Goal: Task Accomplishment & Management: Manage account settings

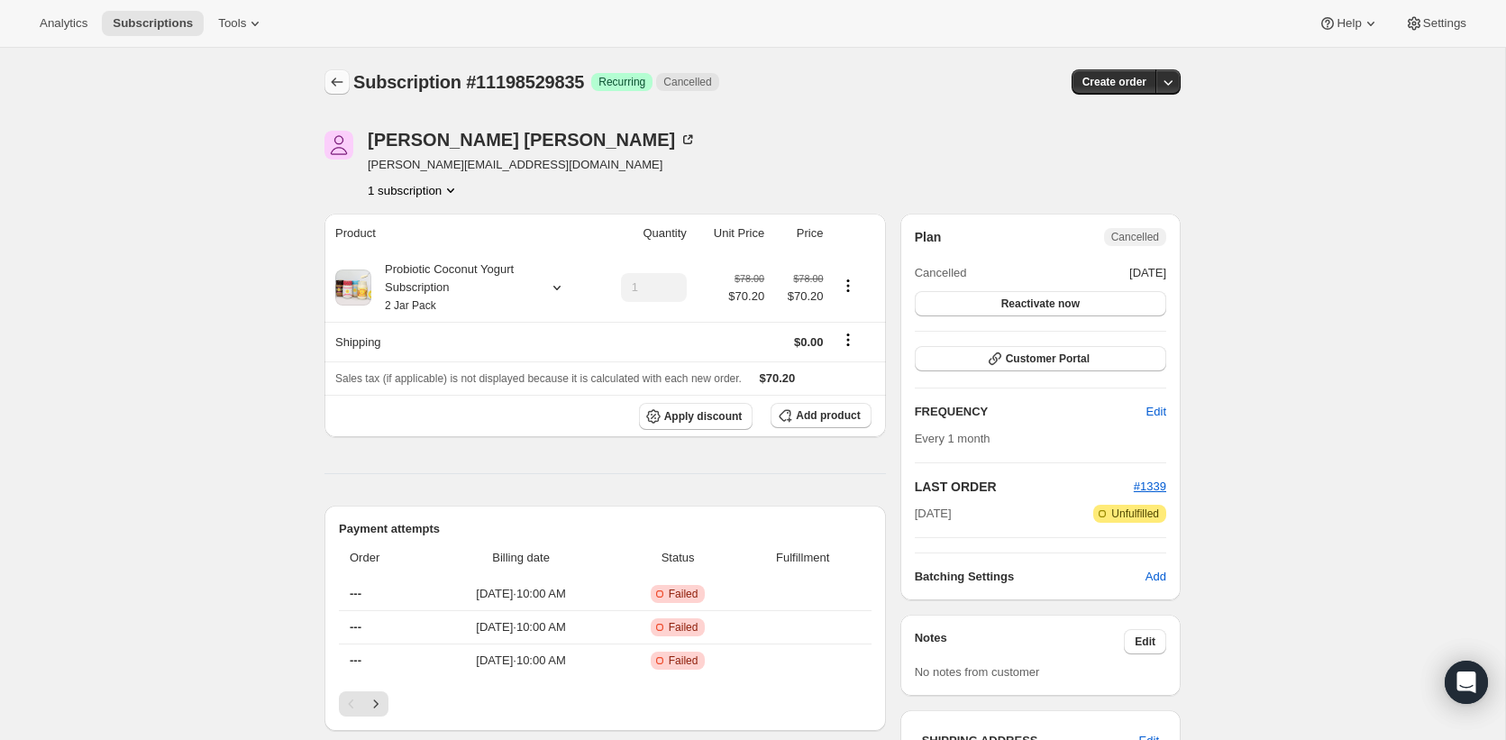
click at [333, 78] on icon "Subscriptions" at bounding box center [337, 82] width 18 height 18
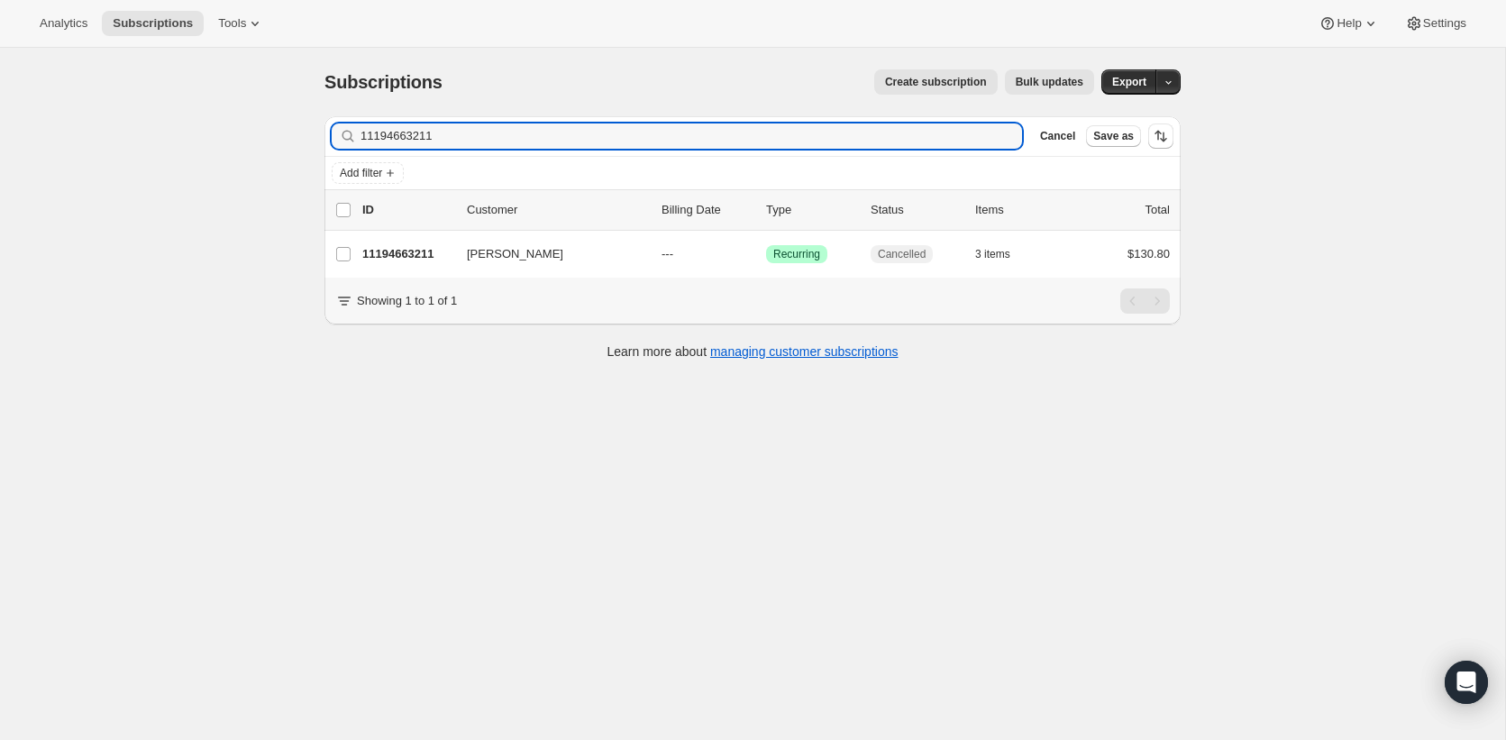
type input "11194663211"
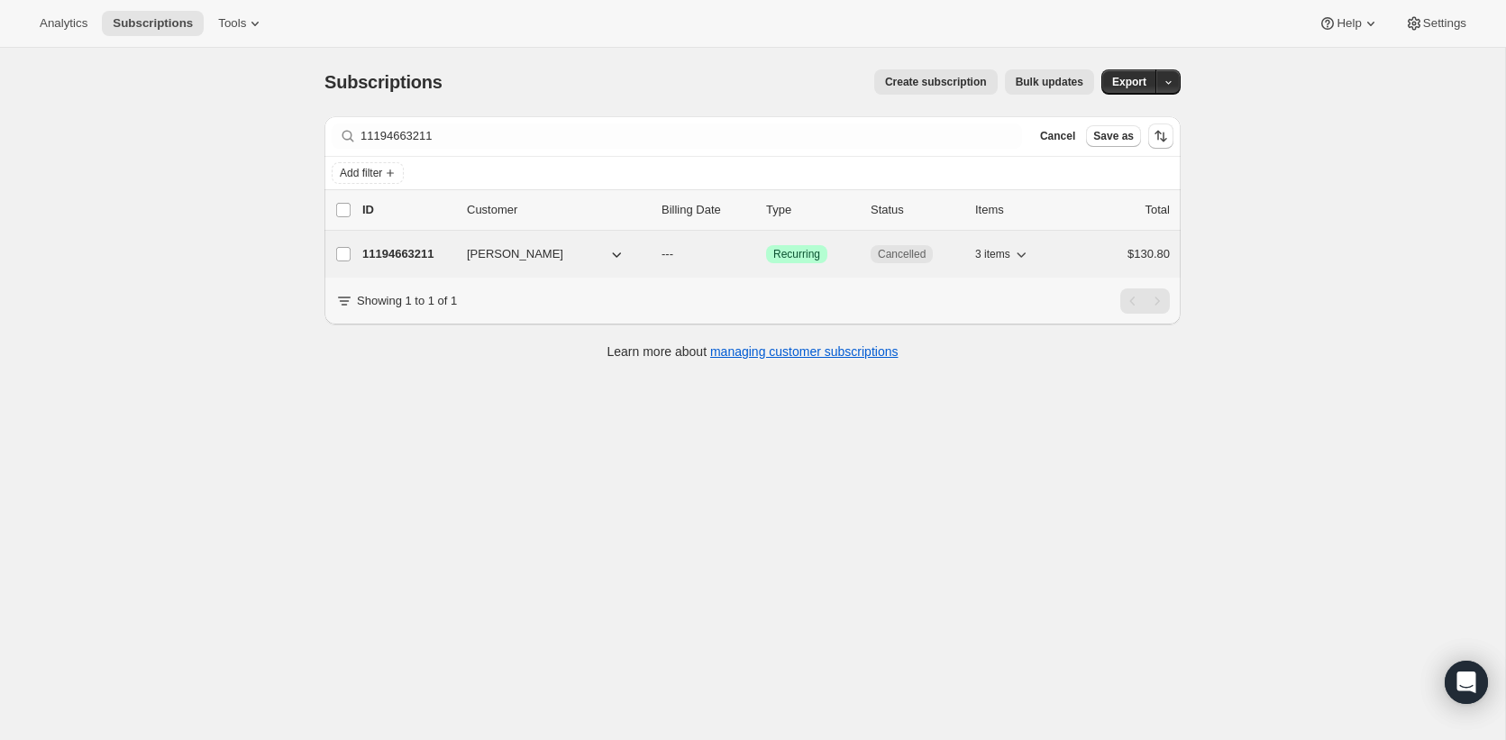
click at [380, 261] on p "11194663211" at bounding box center [407, 254] width 90 height 18
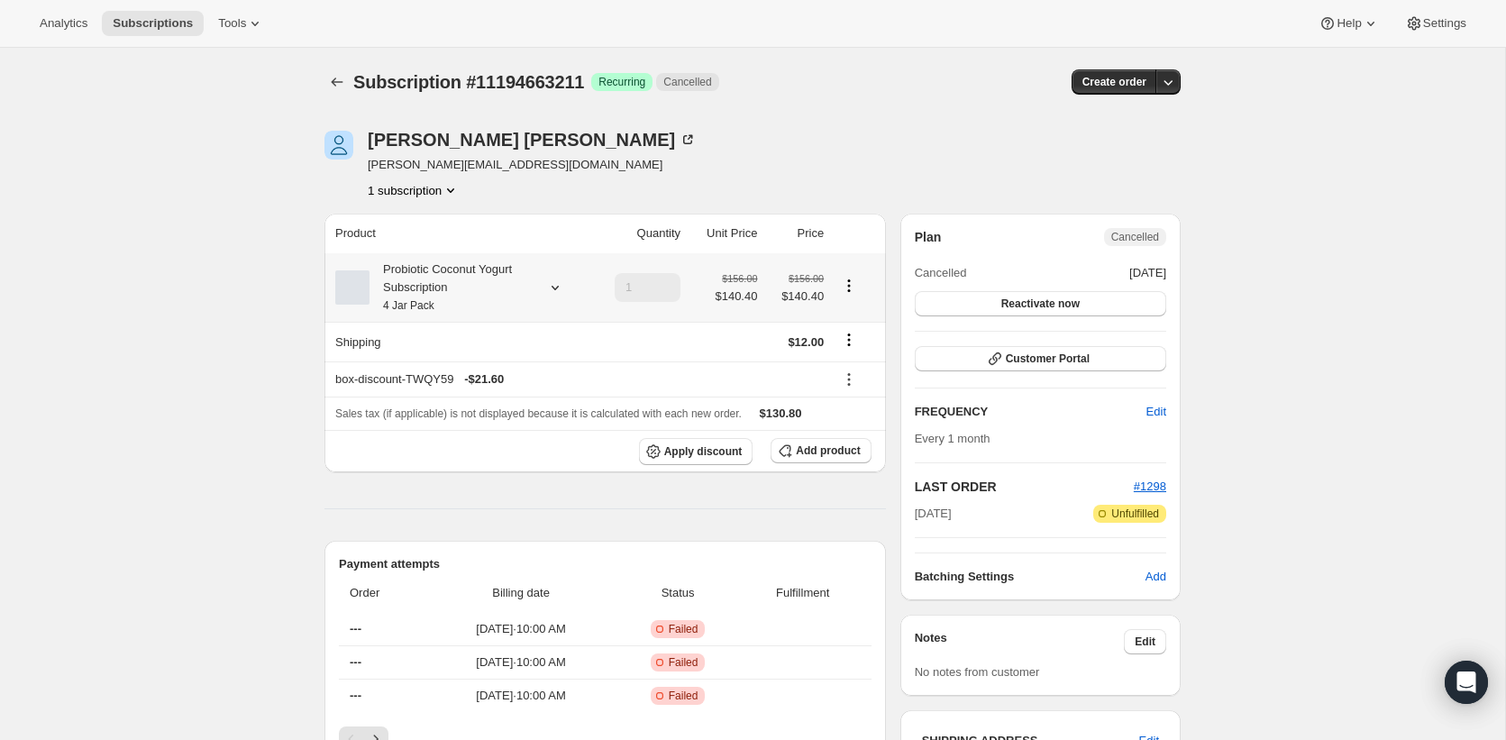
click at [416, 290] on div "Probiotic Coconut Yogurt Subscription 4 Jar Pack" at bounding box center [450, 287] width 162 height 54
click at [400, 296] on div "Probiotic Coconut Yogurt Subscription 4 Jar Pack" at bounding box center [450, 287] width 162 height 54
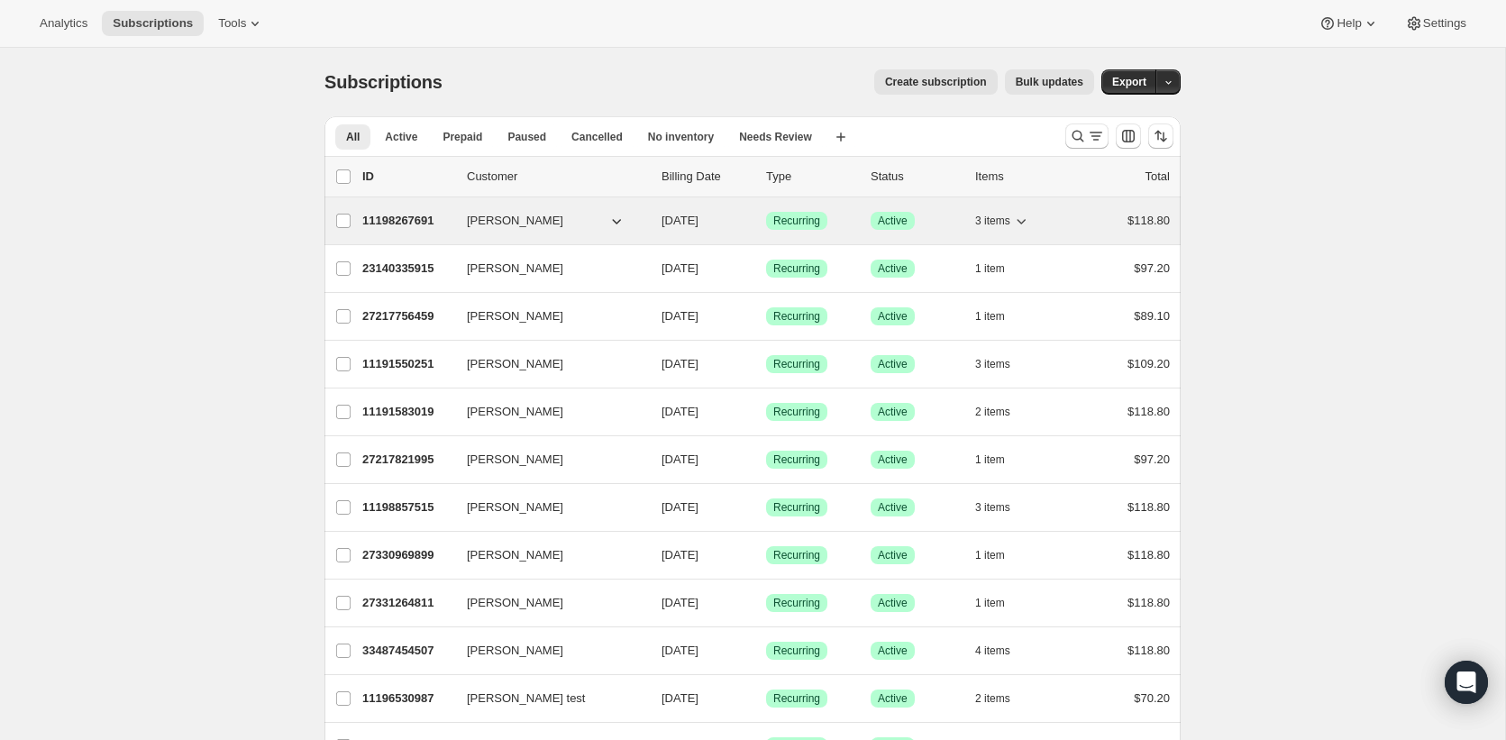
click at [400, 221] on p "11198267691" at bounding box center [407, 221] width 90 height 18
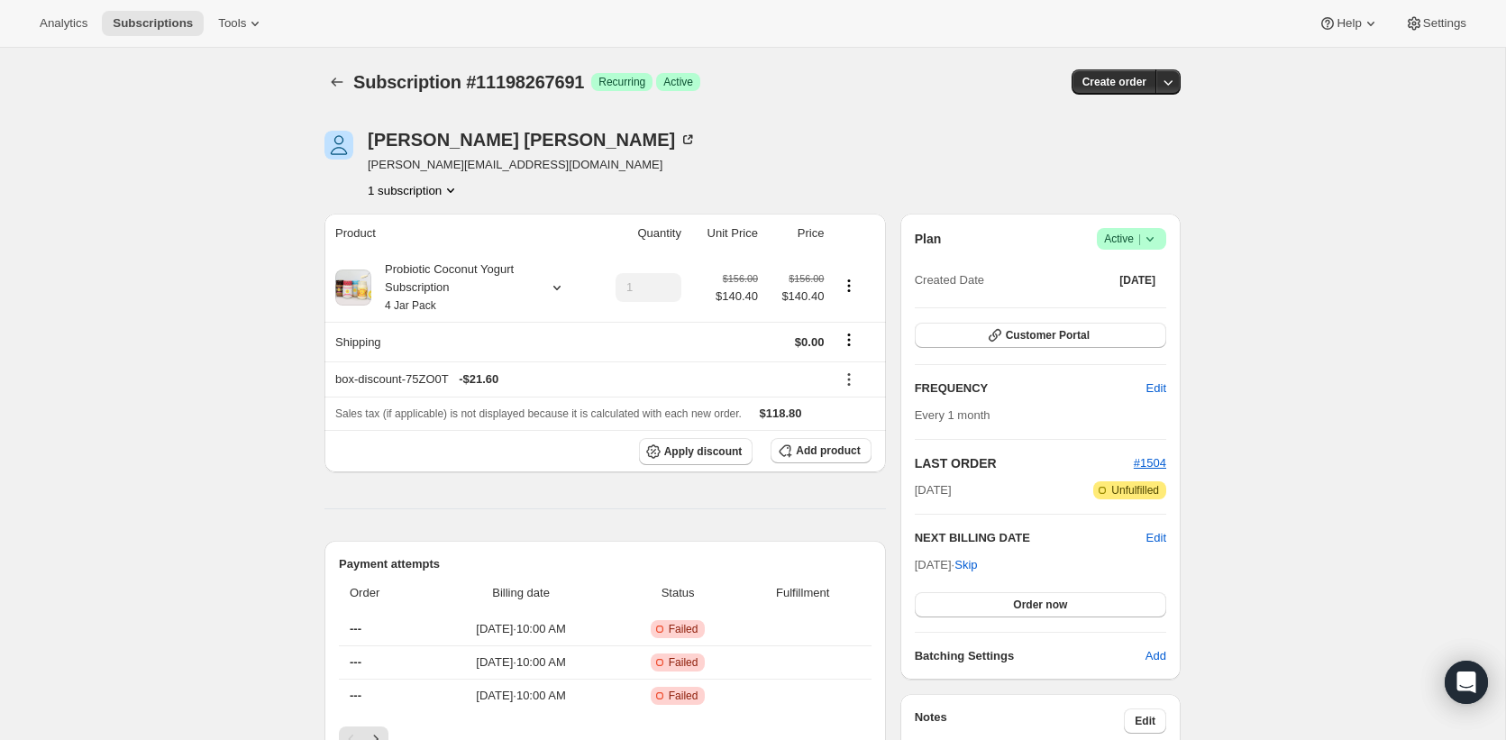
click at [512, 86] on span "Subscription #11198267691" at bounding box center [468, 82] width 231 height 20
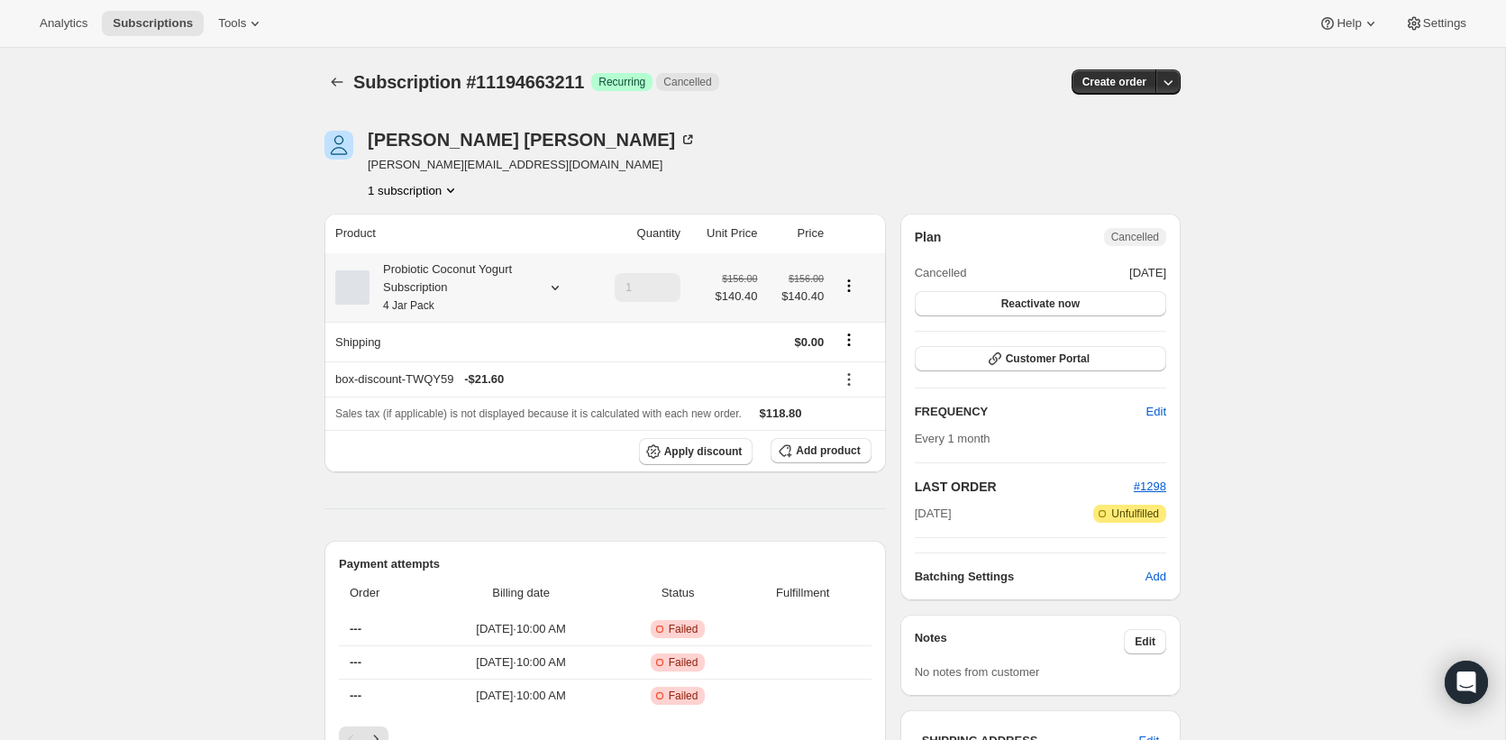
click at [400, 287] on div "Probiotic Coconut Yogurt Subscription 4 Jar Pack" at bounding box center [450, 287] width 162 height 54
click at [452, 295] on div "Probiotic Coconut Yogurt Subscription 4 Jar Pack" at bounding box center [450, 287] width 162 height 54
click at [335, 80] on icon "Subscriptions" at bounding box center [337, 82] width 18 height 18
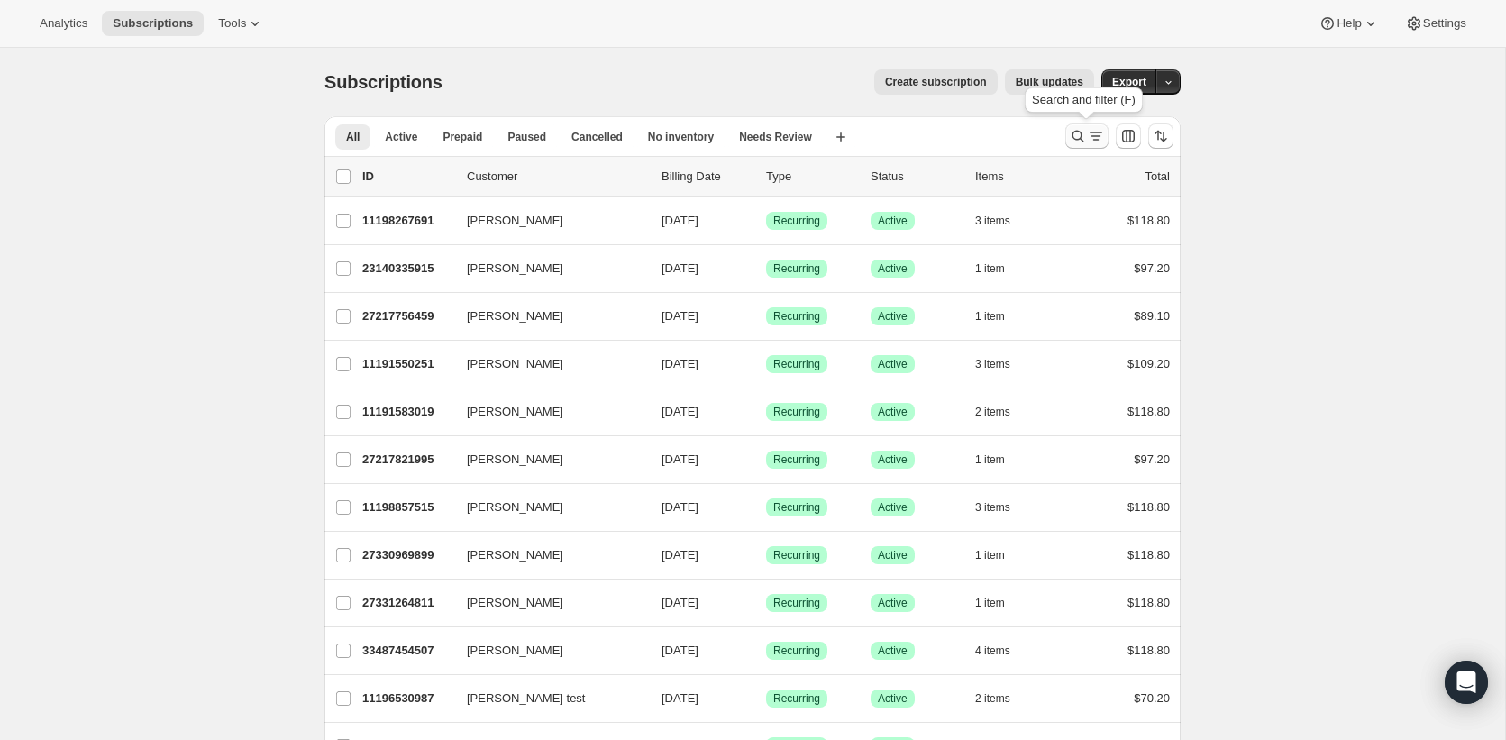
click at [1076, 133] on icon "Search and filter results" at bounding box center [1078, 136] width 18 height 18
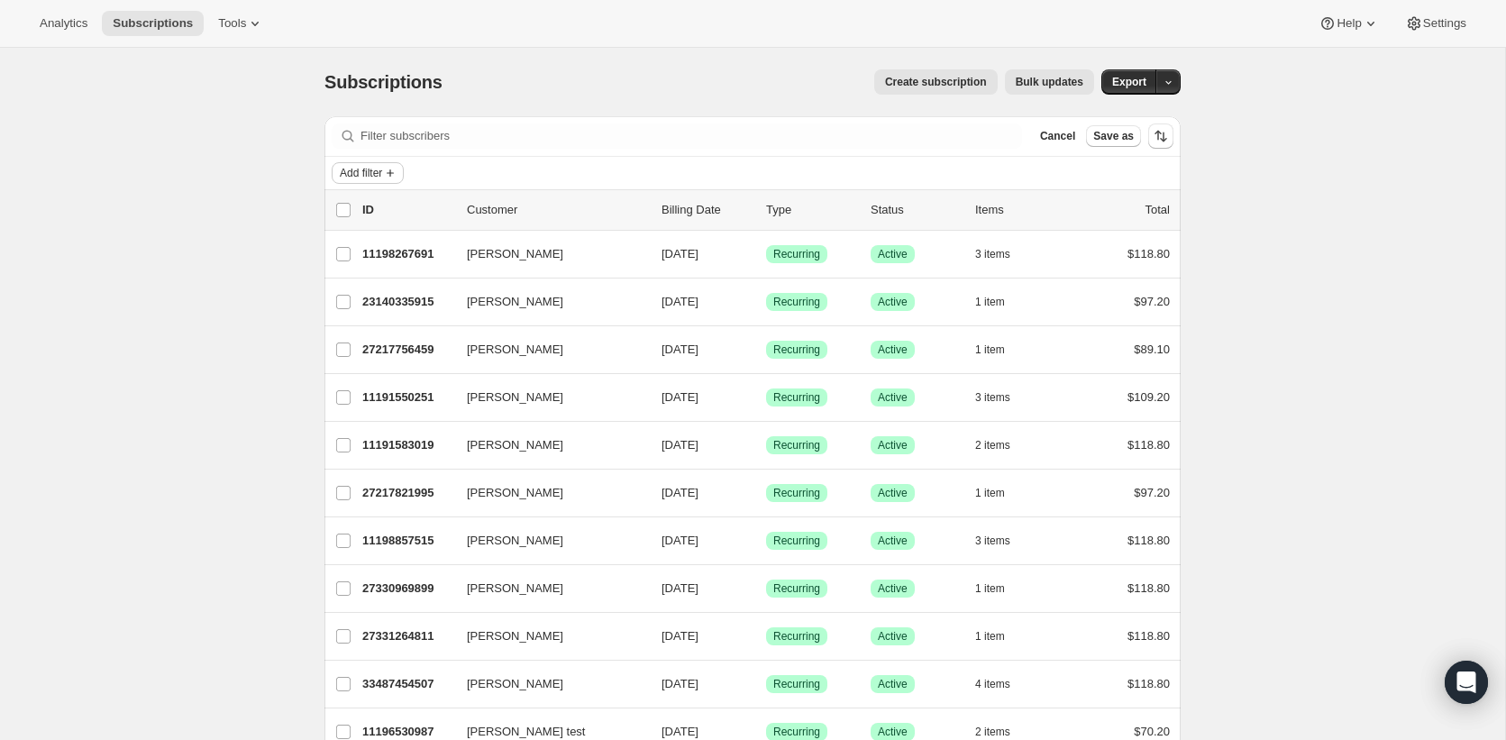
click at [388, 178] on icon "Add filter" at bounding box center [390, 173] width 14 height 14
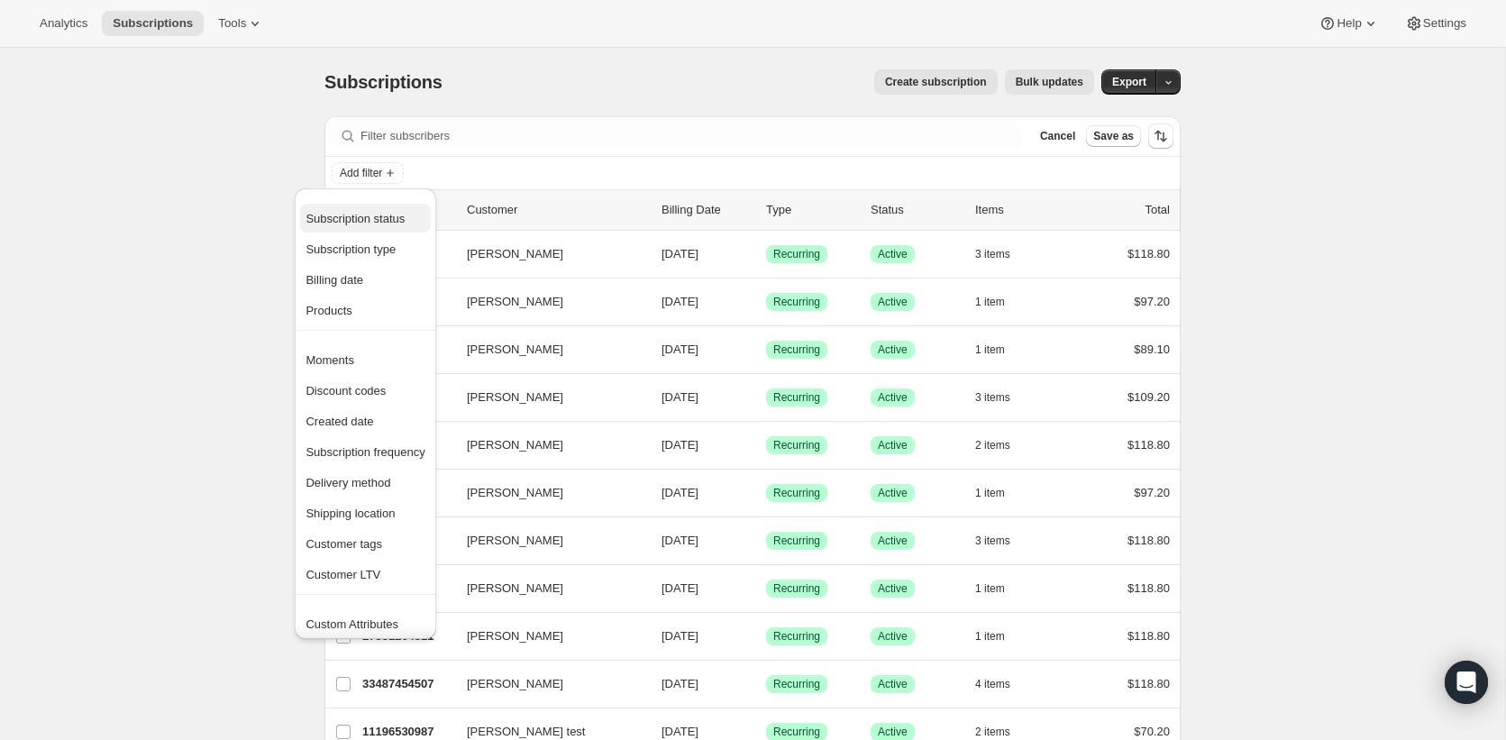
click at [390, 221] on span "Subscription status" at bounding box center [355, 219] width 99 height 14
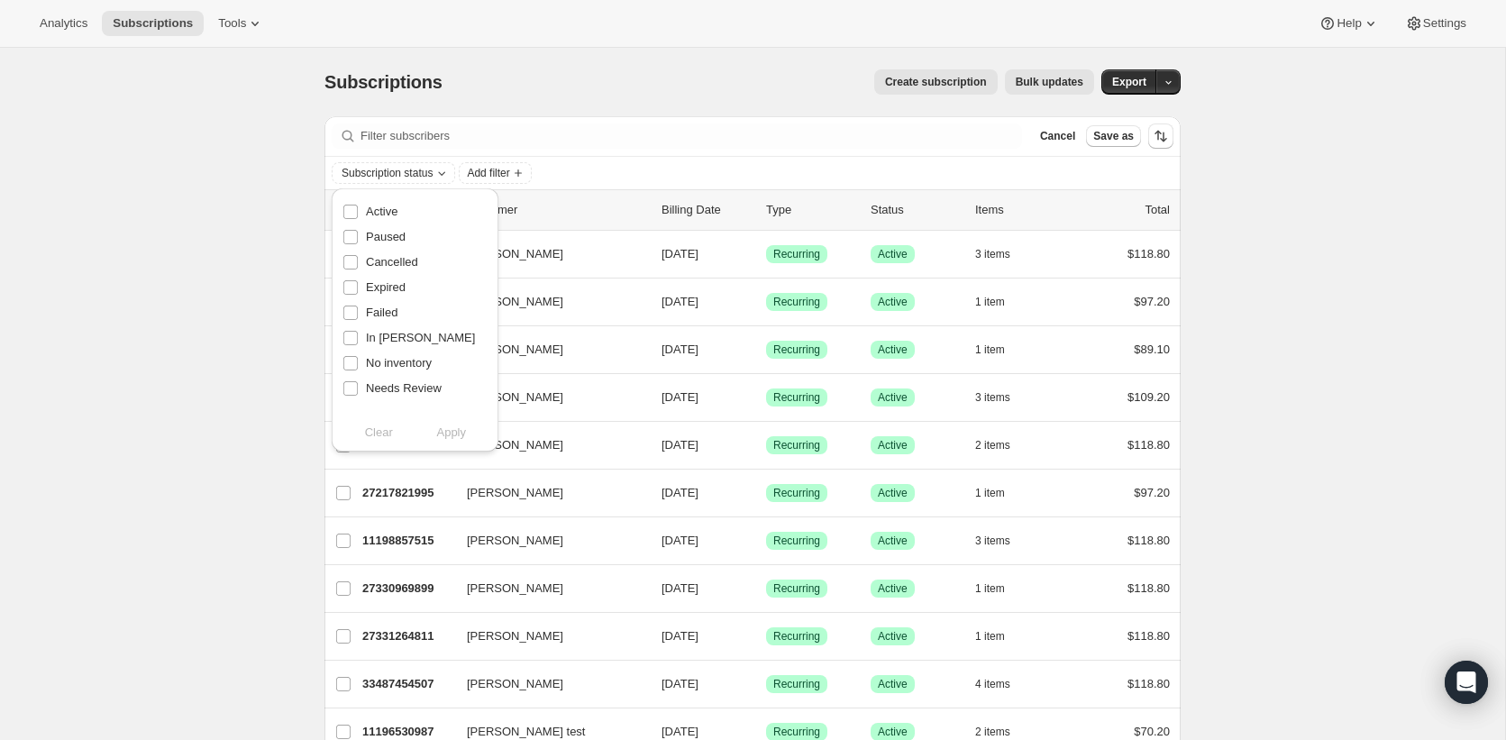
click at [399, 309] on div "Failed" at bounding box center [414, 312] width 145 height 25
click at [389, 310] on span "Failed" at bounding box center [382, 313] width 32 height 14
click at [358, 310] on input "Failed" at bounding box center [350, 313] width 14 height 14
checkbox input "true"
click at [453, 418] on button "Apply" at bounding box center [452, 432] width 95 height 29
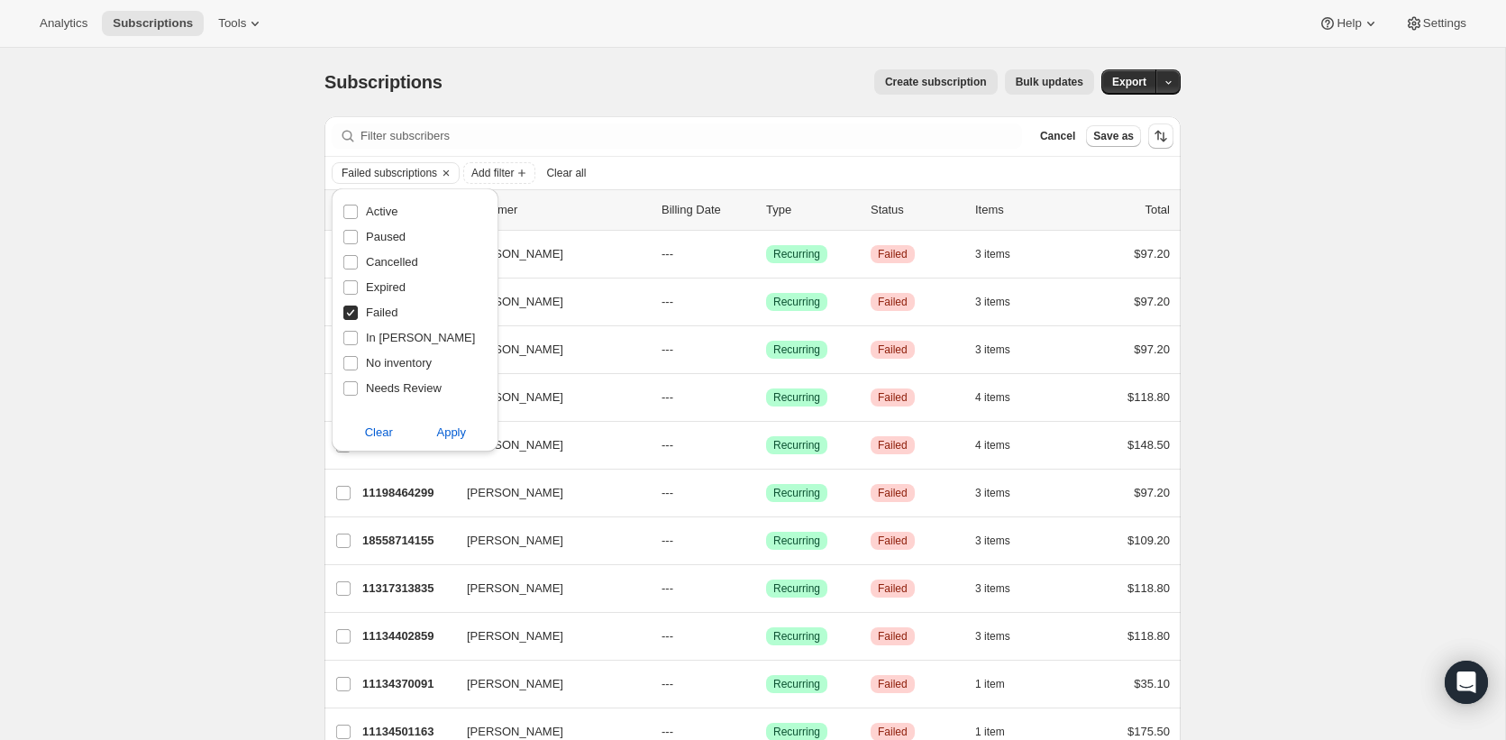
click at [245, 243] on div "Subscriptions. This page is ready Subscriptions Create subscription Bulk update…" at bounding box center [752, 571] width 1505 height 1047
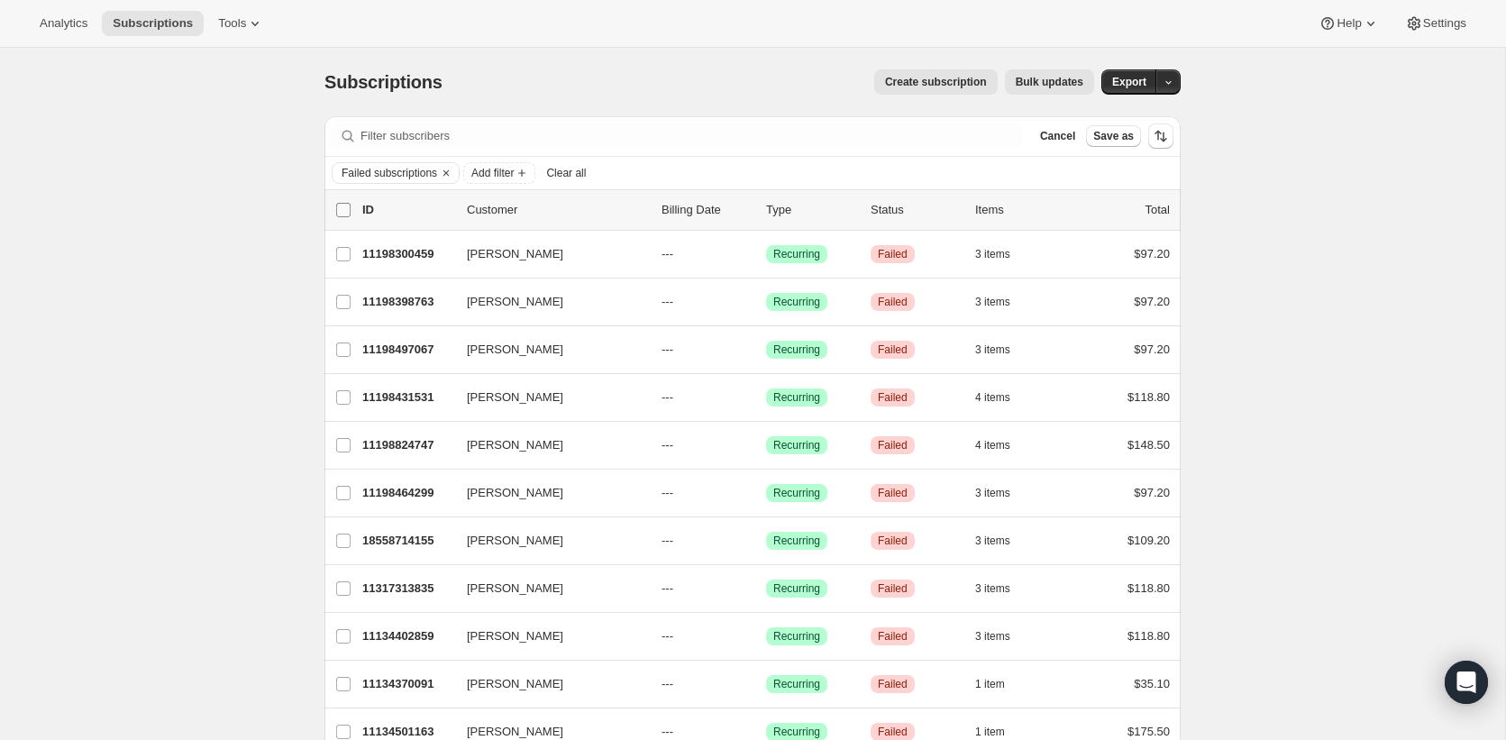
click at [346, 208] on input "0 selected" at bounding box center [343, 210] width 14 height 14
checkbox input "true"
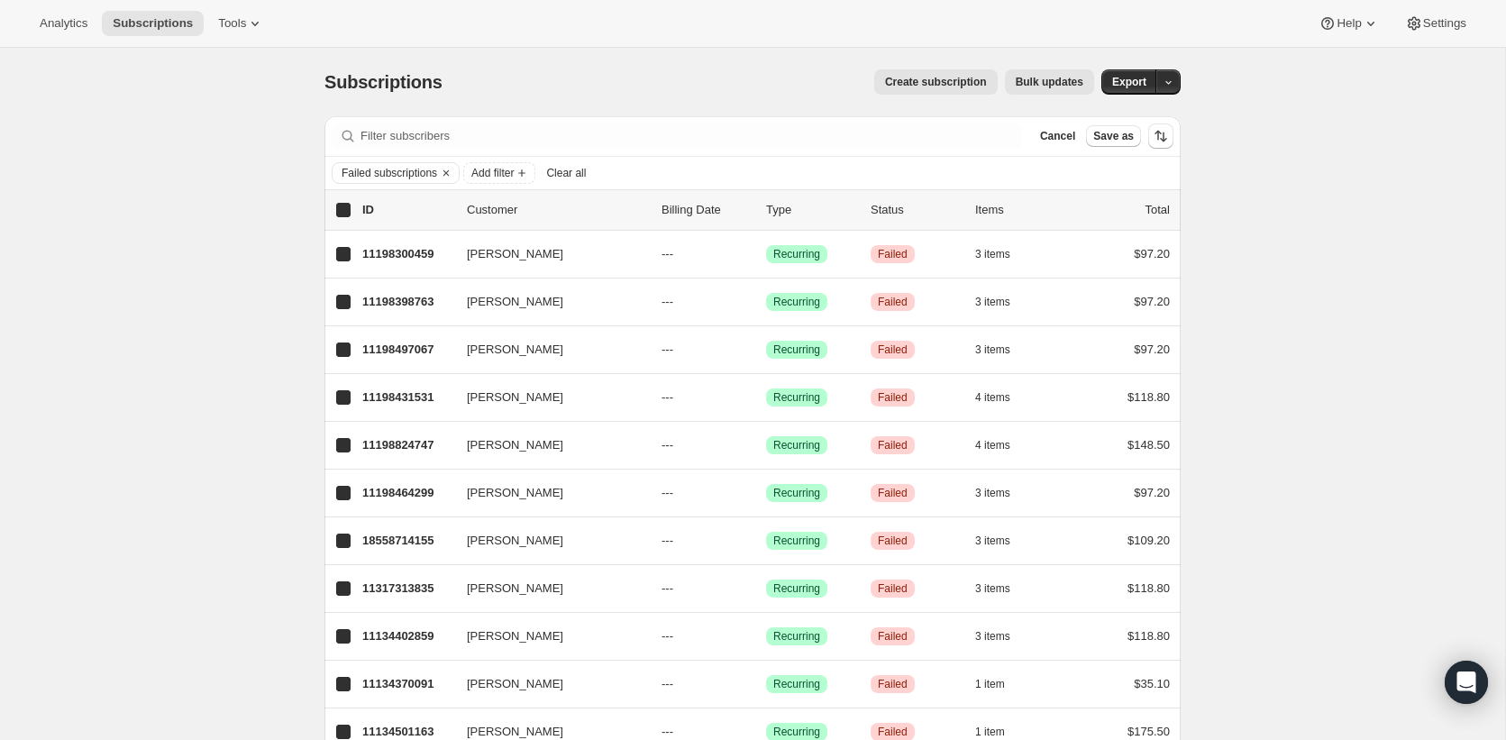
checkbox input "true"
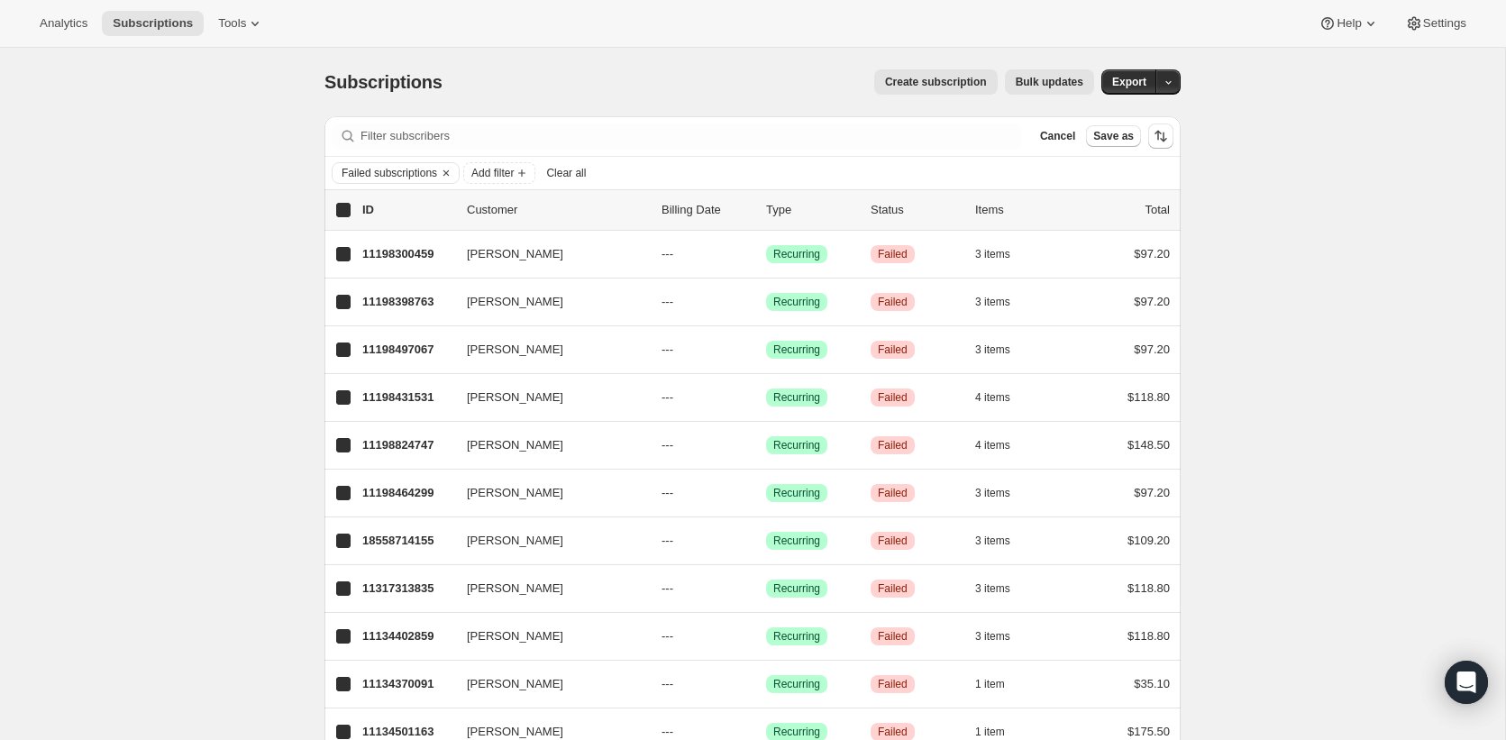
checkbox input "true"
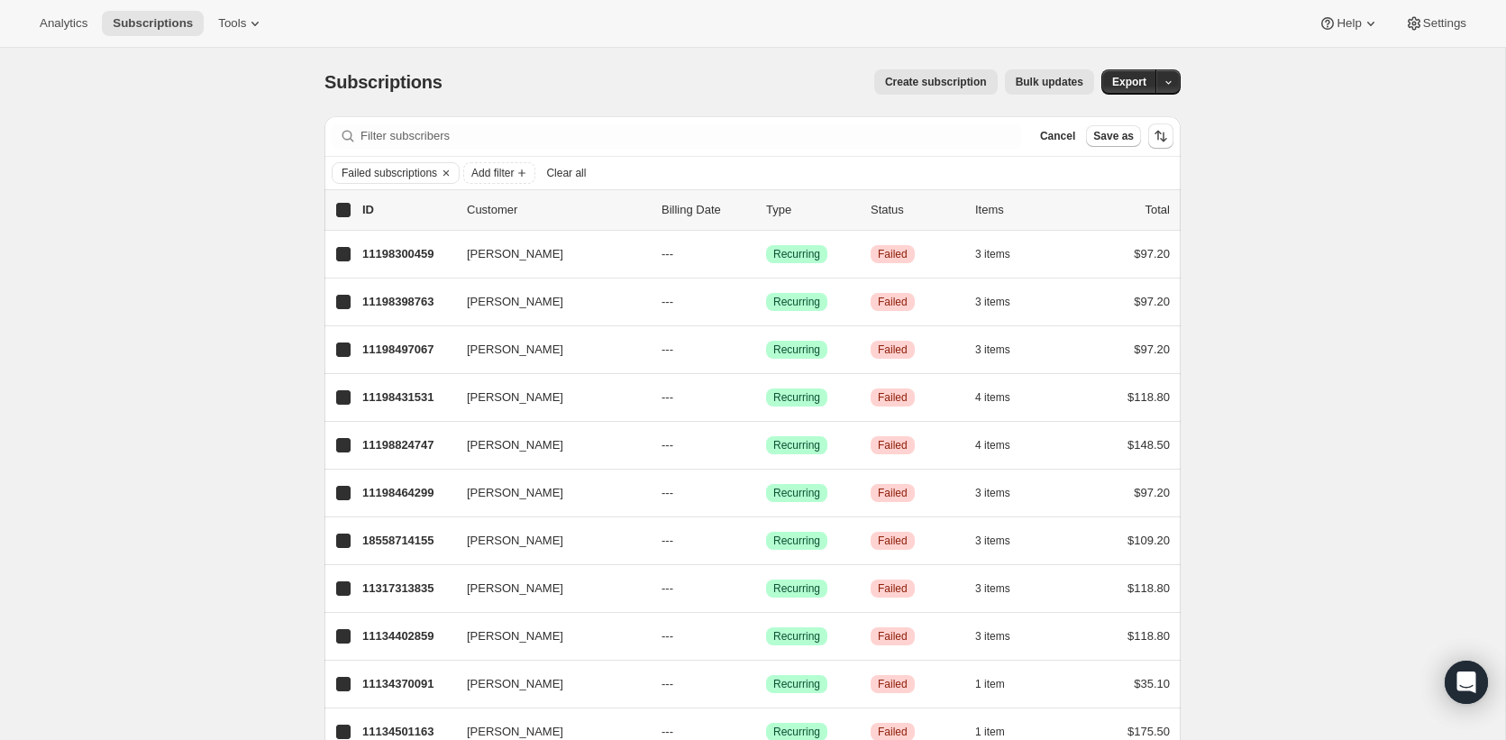
checkbox input "true"
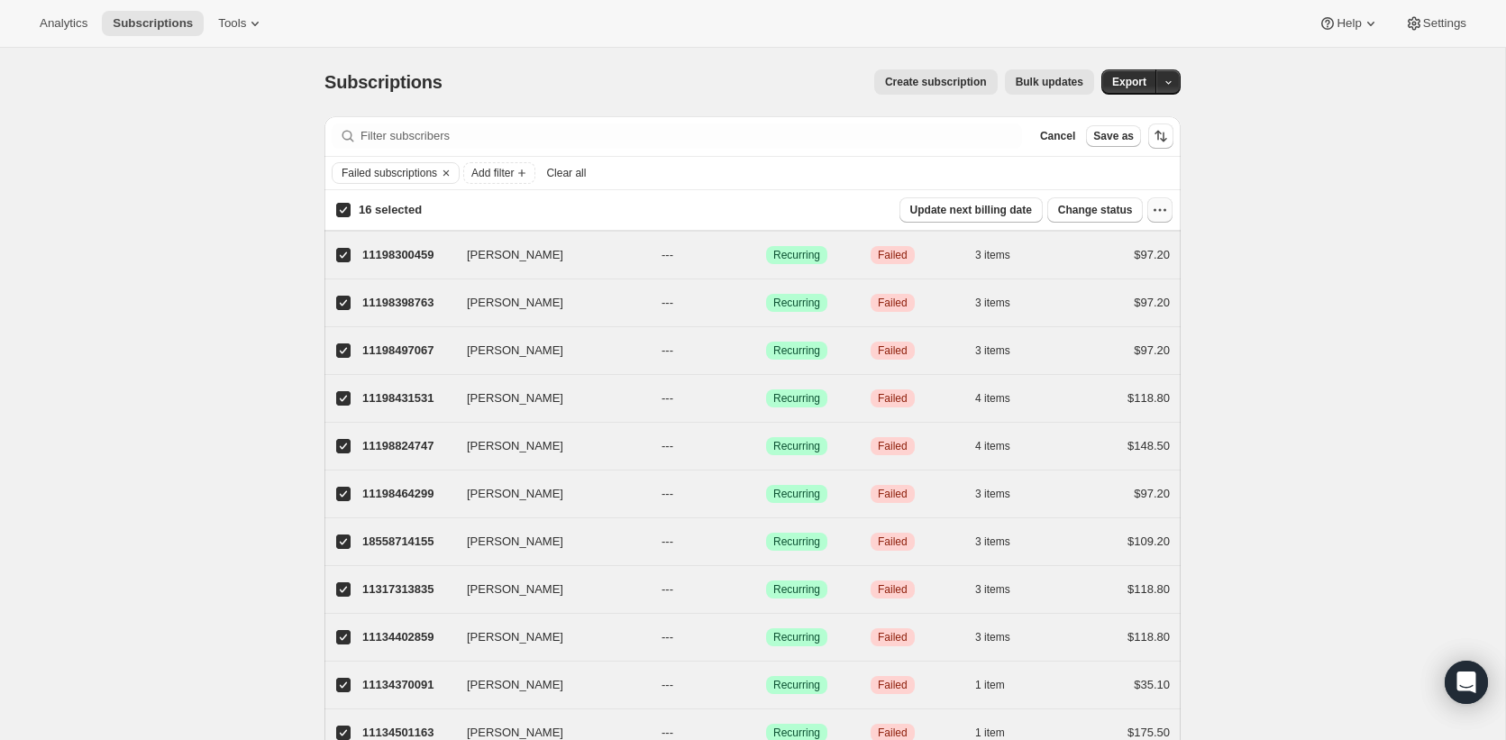
click at [1160, 213] on icon "button" at bounding box center [1160, 210] width 18 height 18
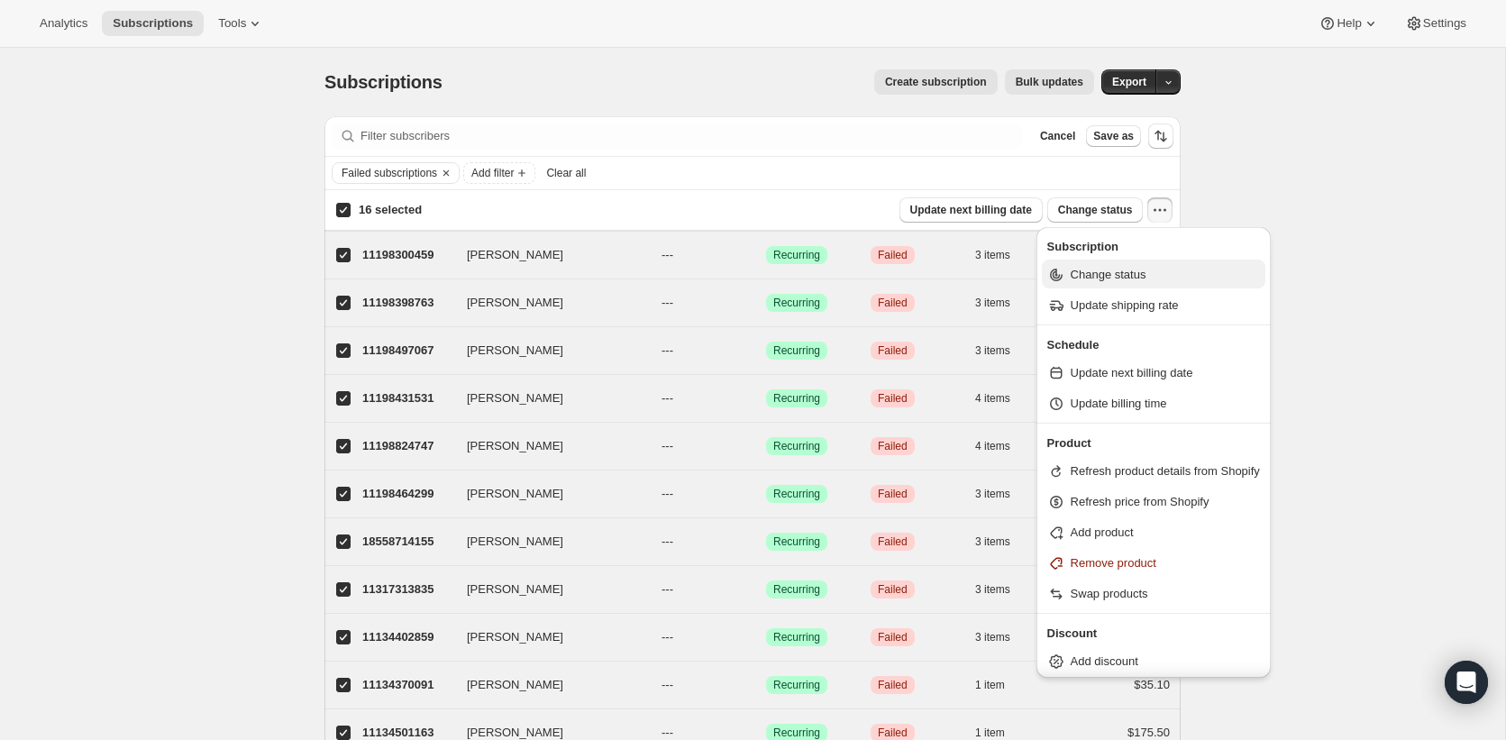
click at [1143, 274] on span "Change status" at bounding box center [1109, 275] width 76 height 14
select select "14"
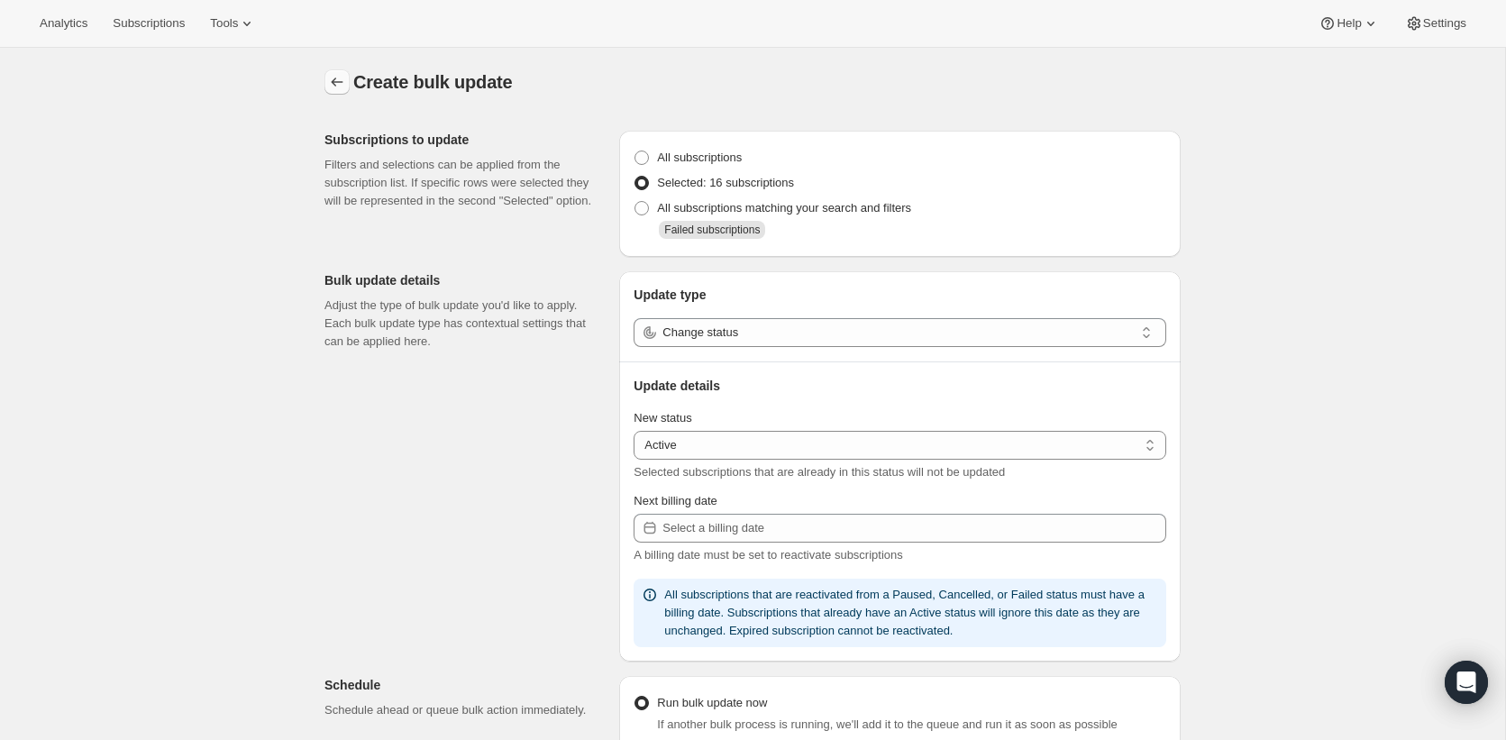
click at [340, 73] on icon "button" at bounding box center [337, 82] width 18 height 18
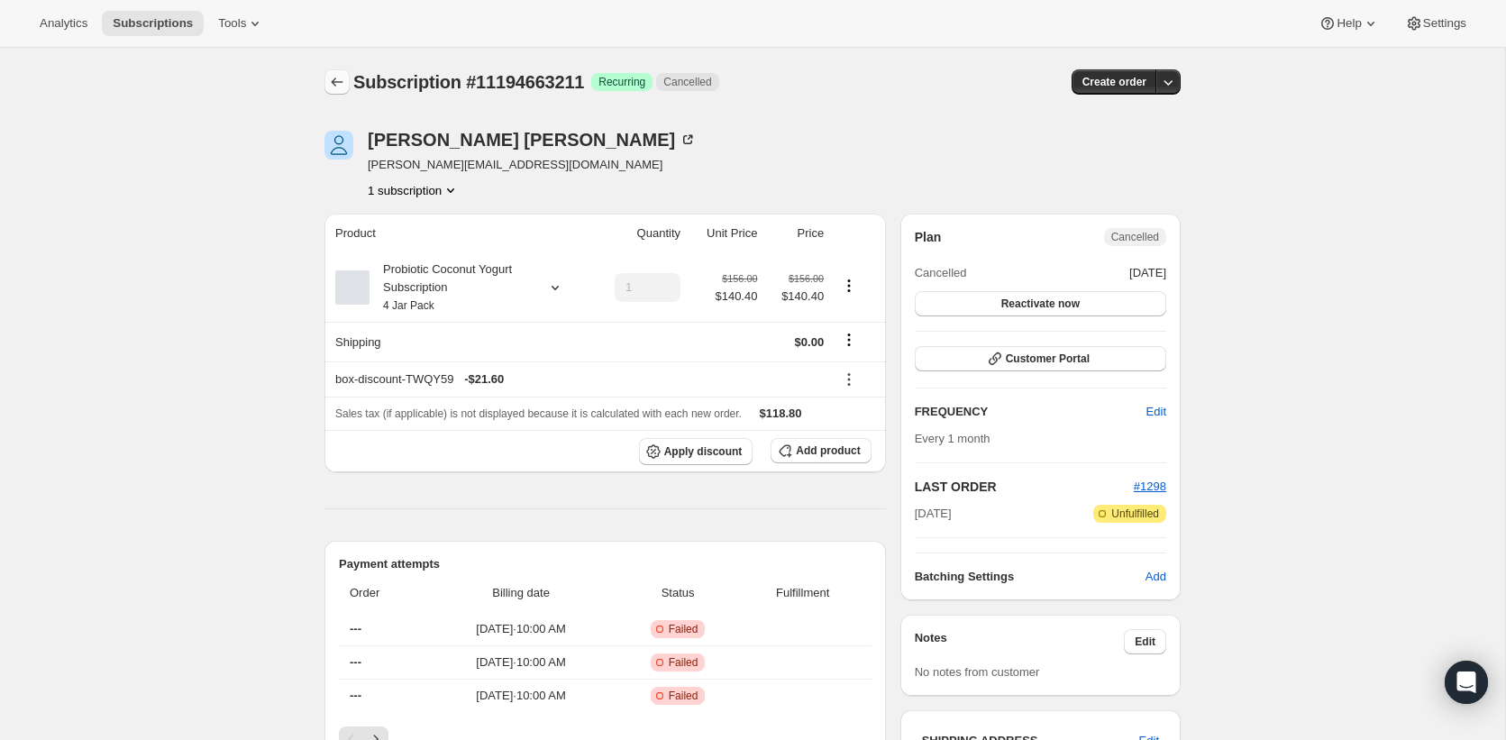
click at [331, 74] on icon "Subscriptions" at bounding box center [337, 82] width 18 height 18
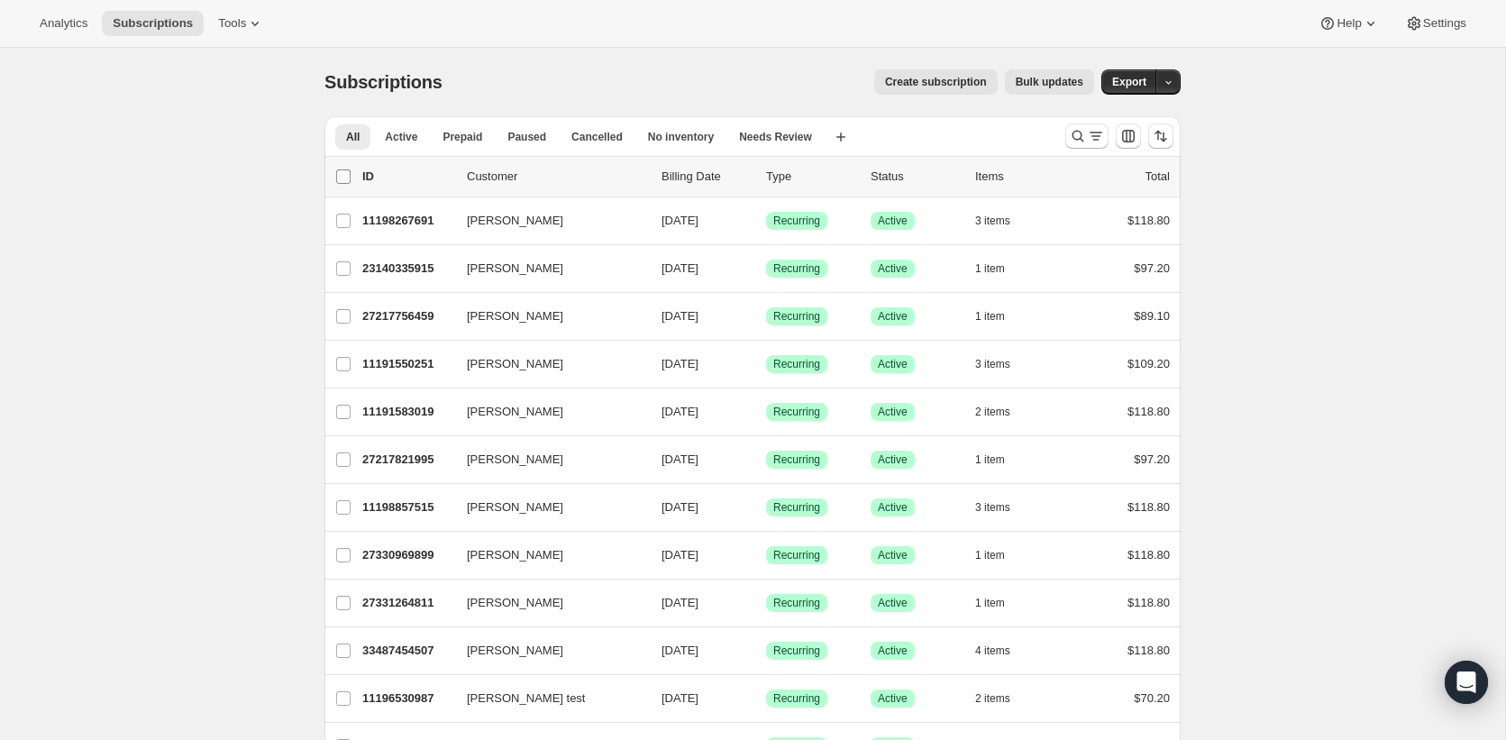
click at [339, 170] on input "0 selected" at bounding box center [343, 176] width 14 height 14
checkbox input "true"
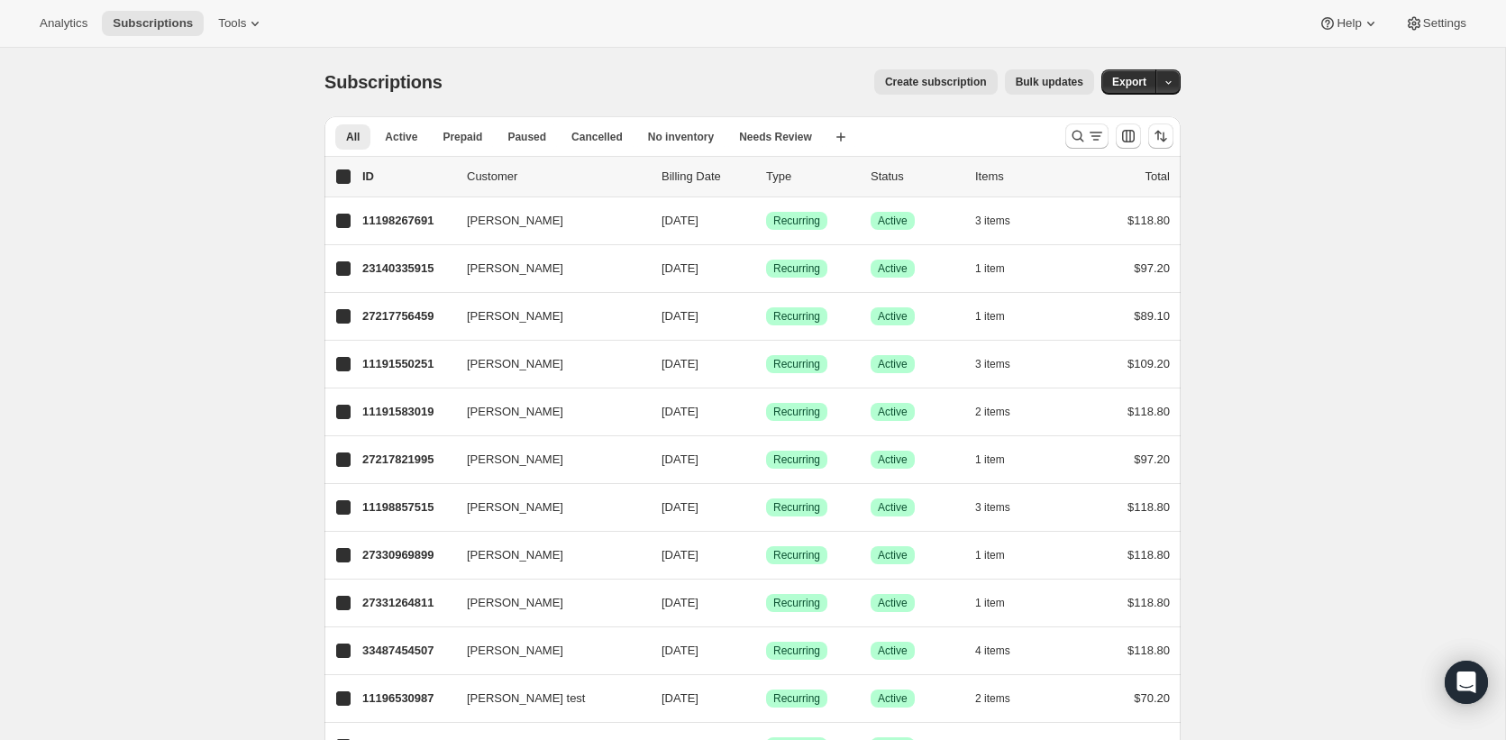
checkbox input "true"
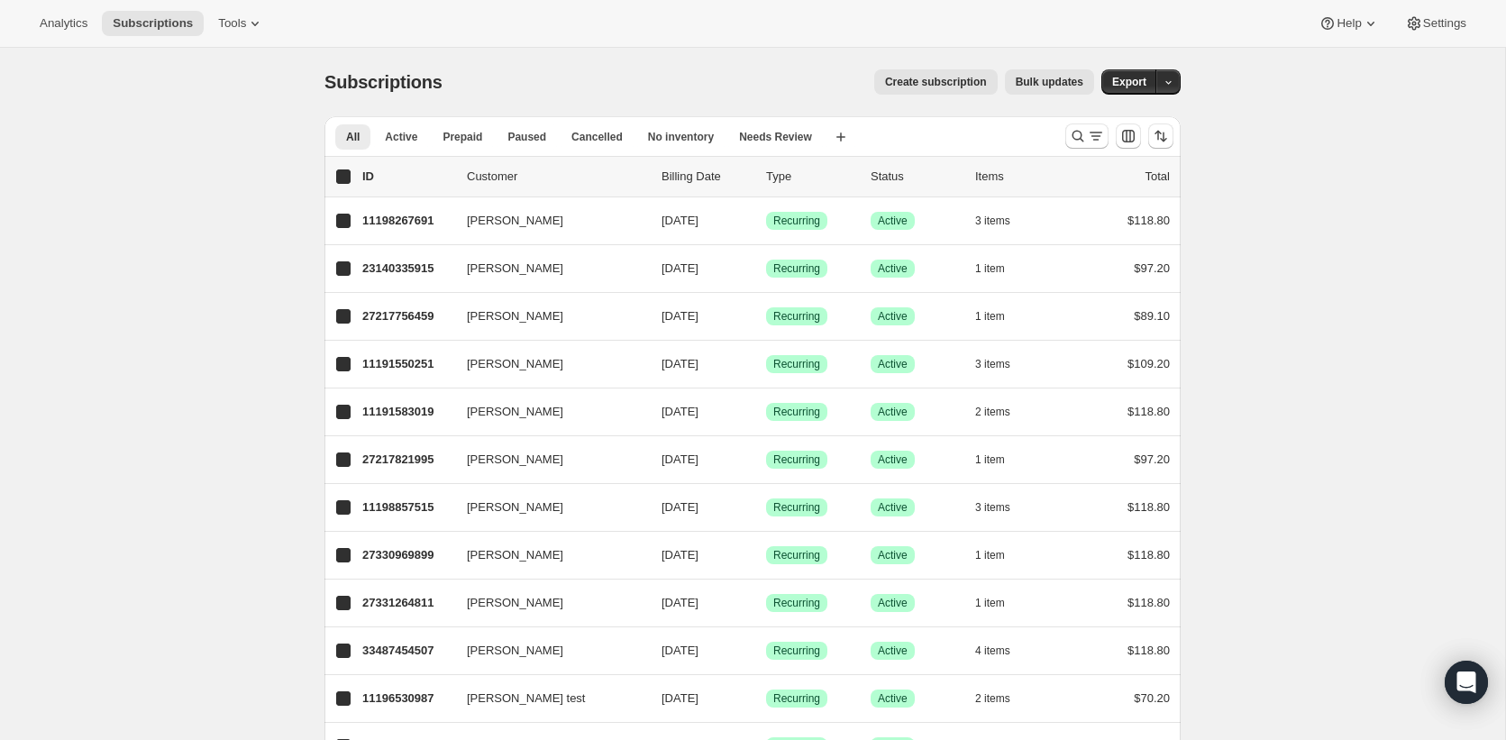
checkbox input "true"
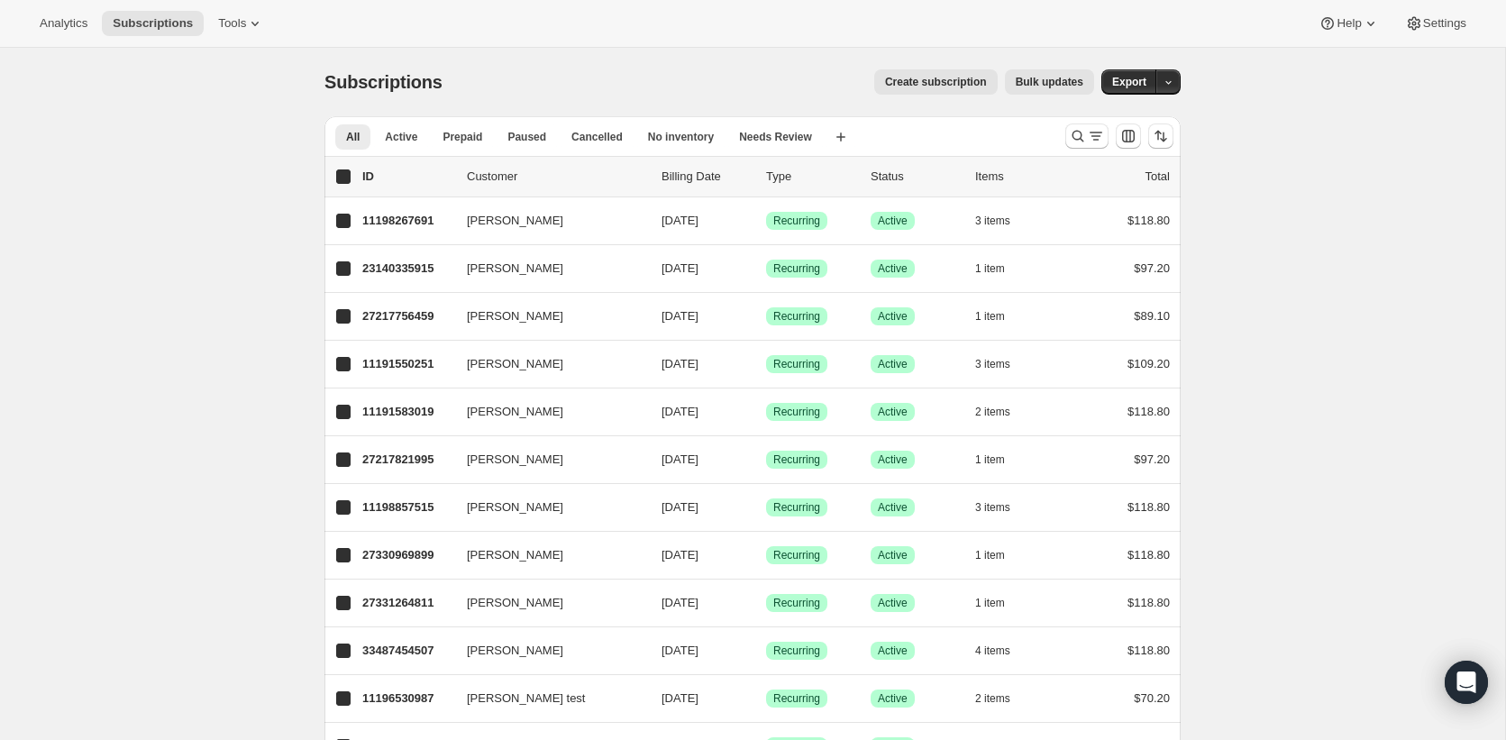
checkbox input "true"
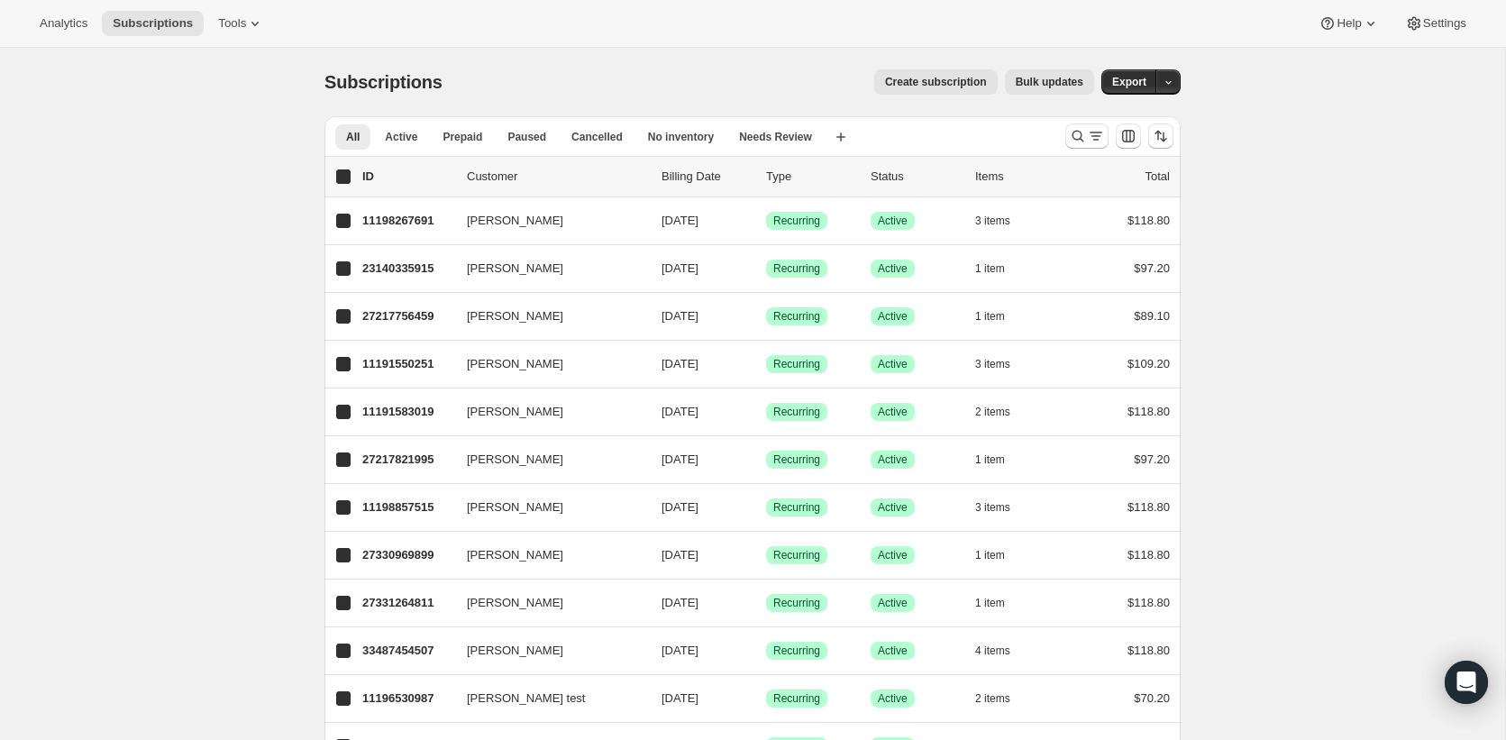
checkbox input "true"
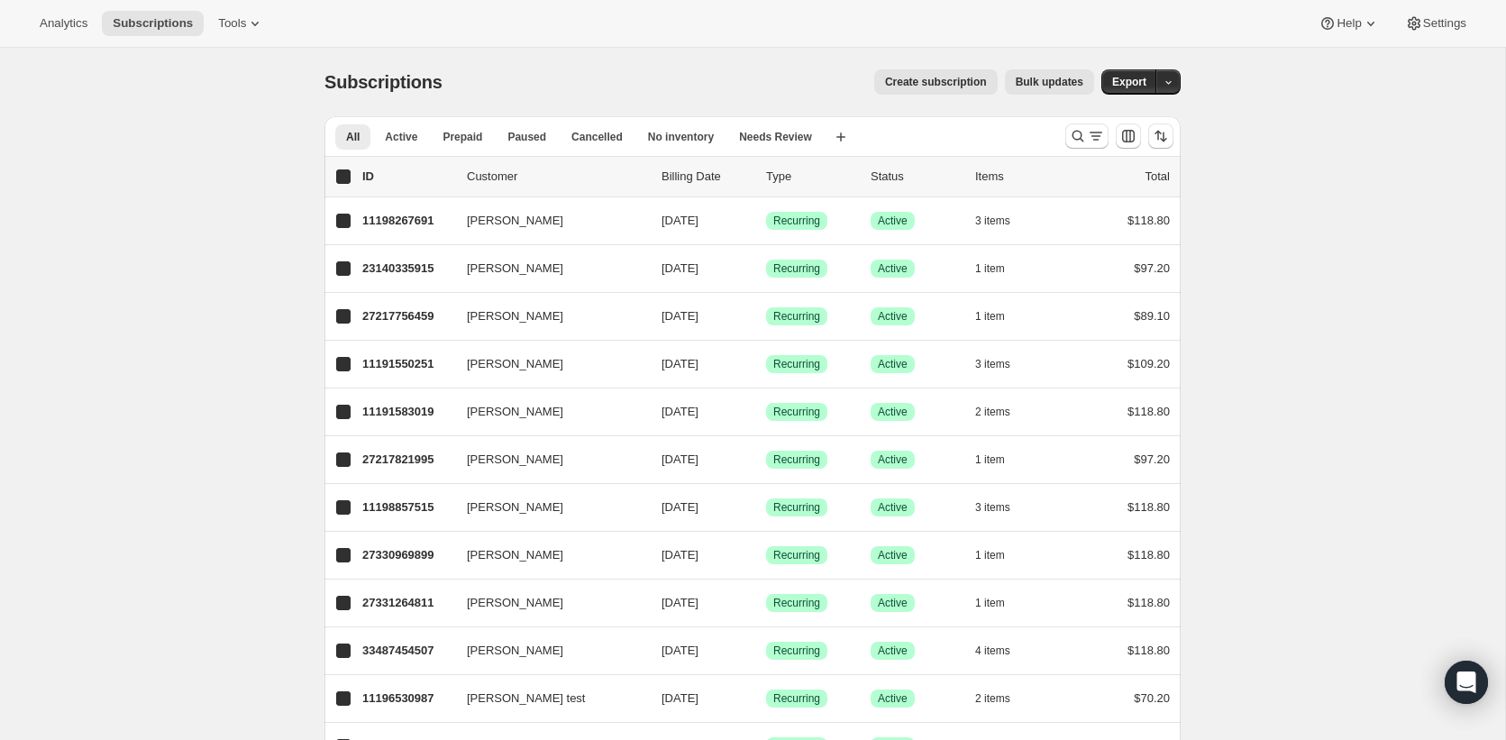
checkbox input "true"
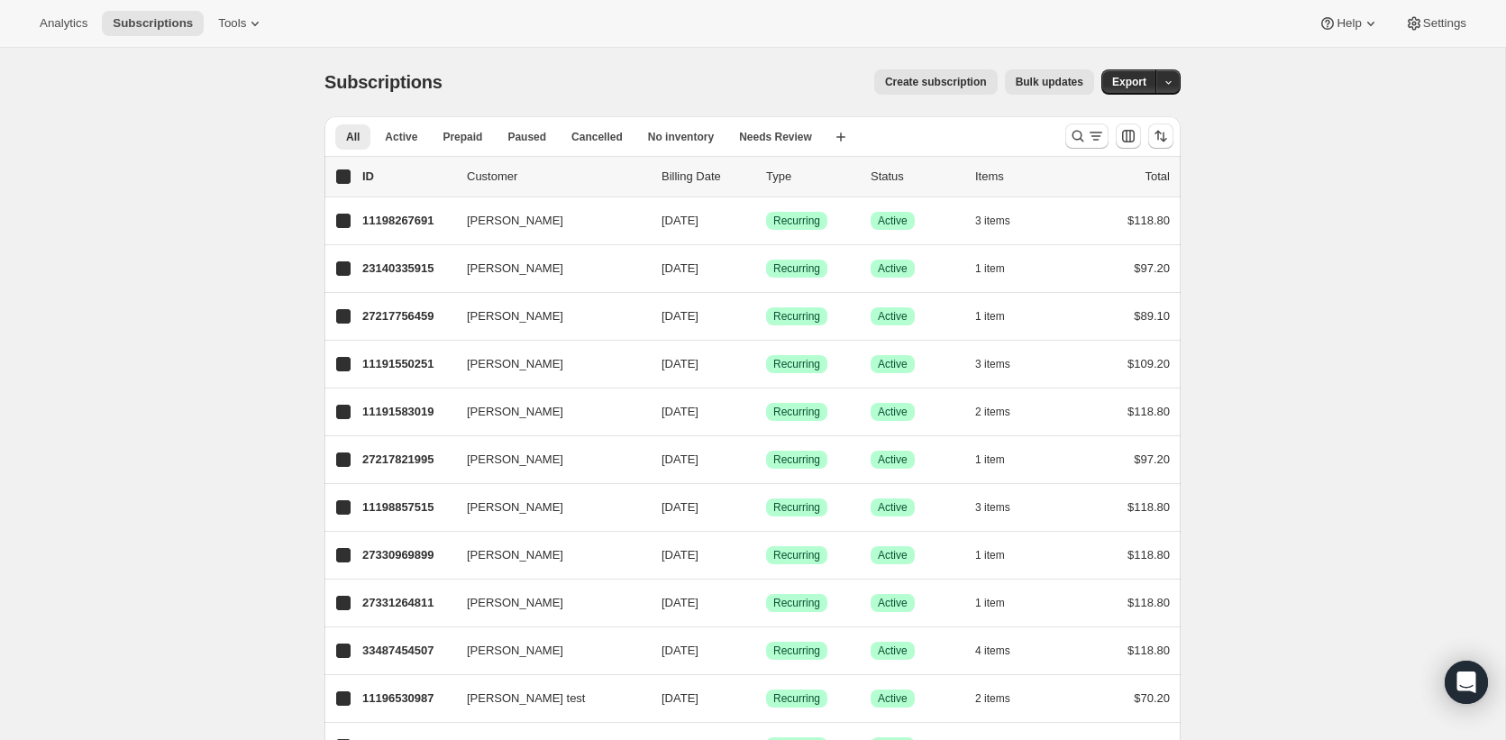
checkbox input "true"
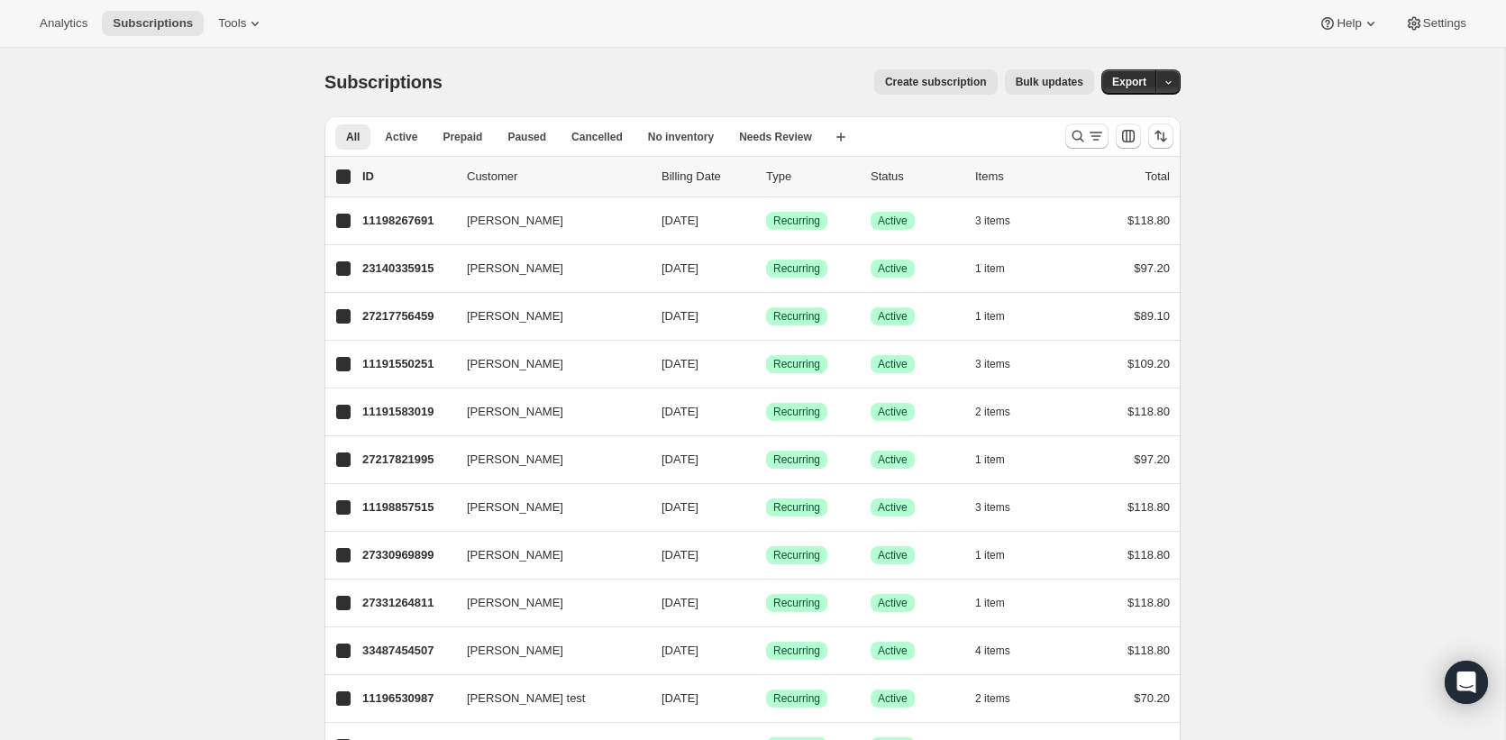
checkbox input "true"
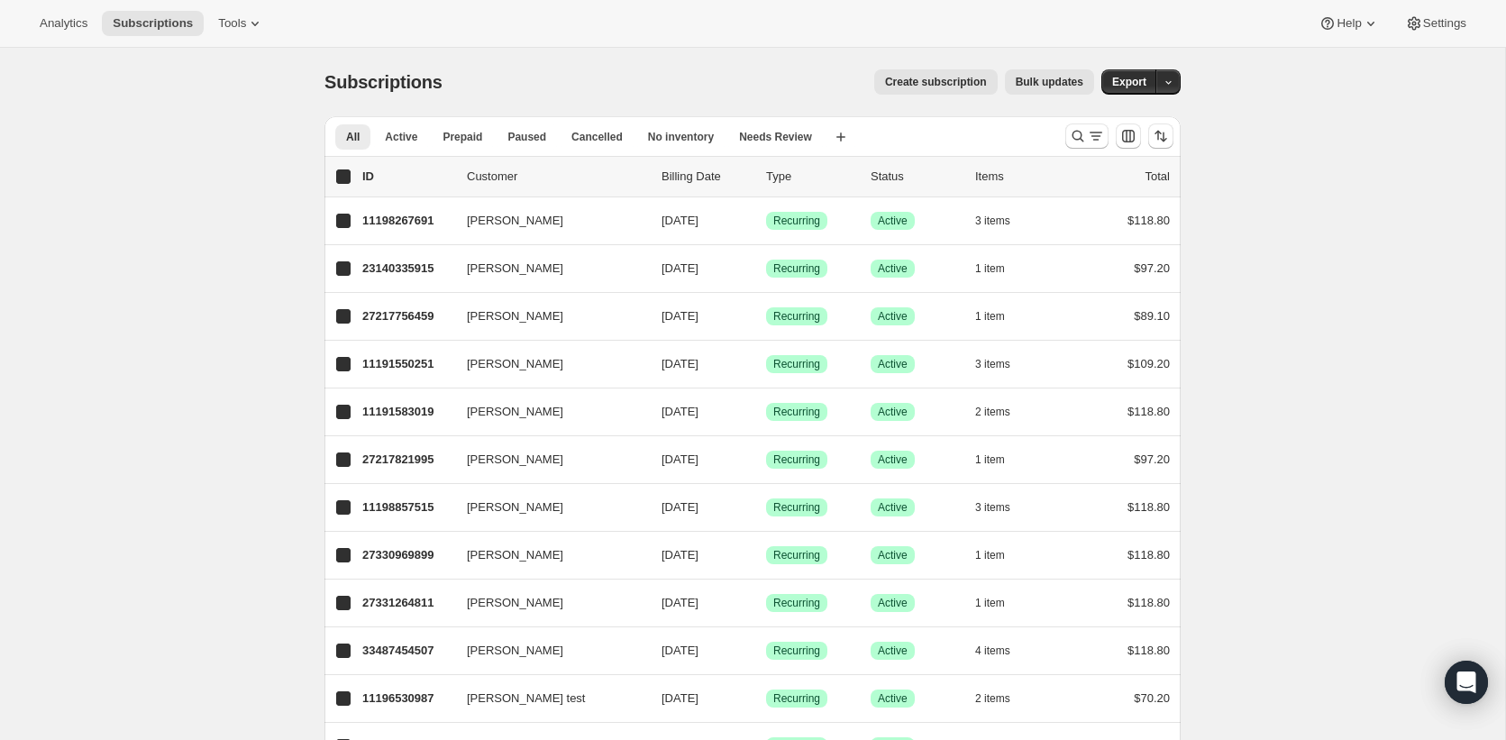
checkbox input "true"
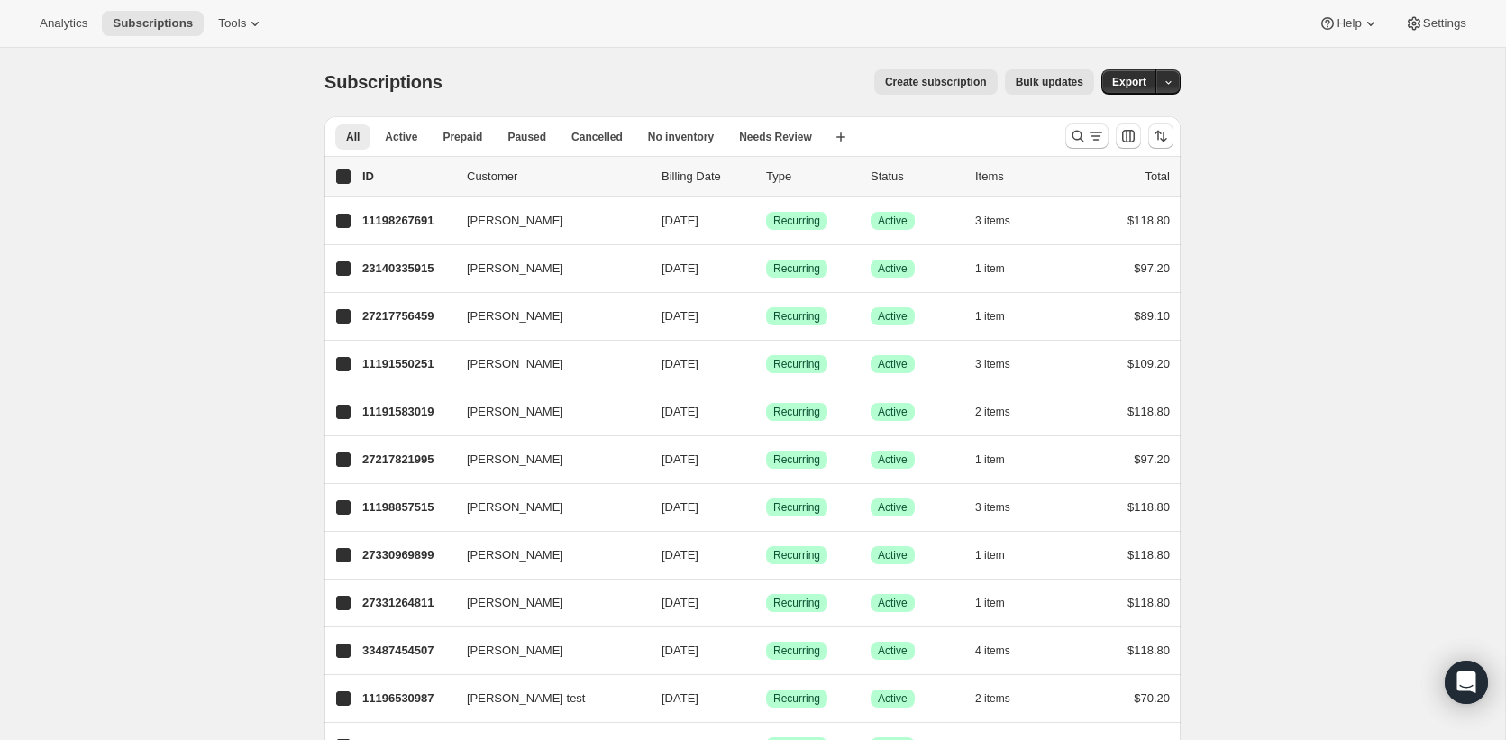
checkbox input "true"
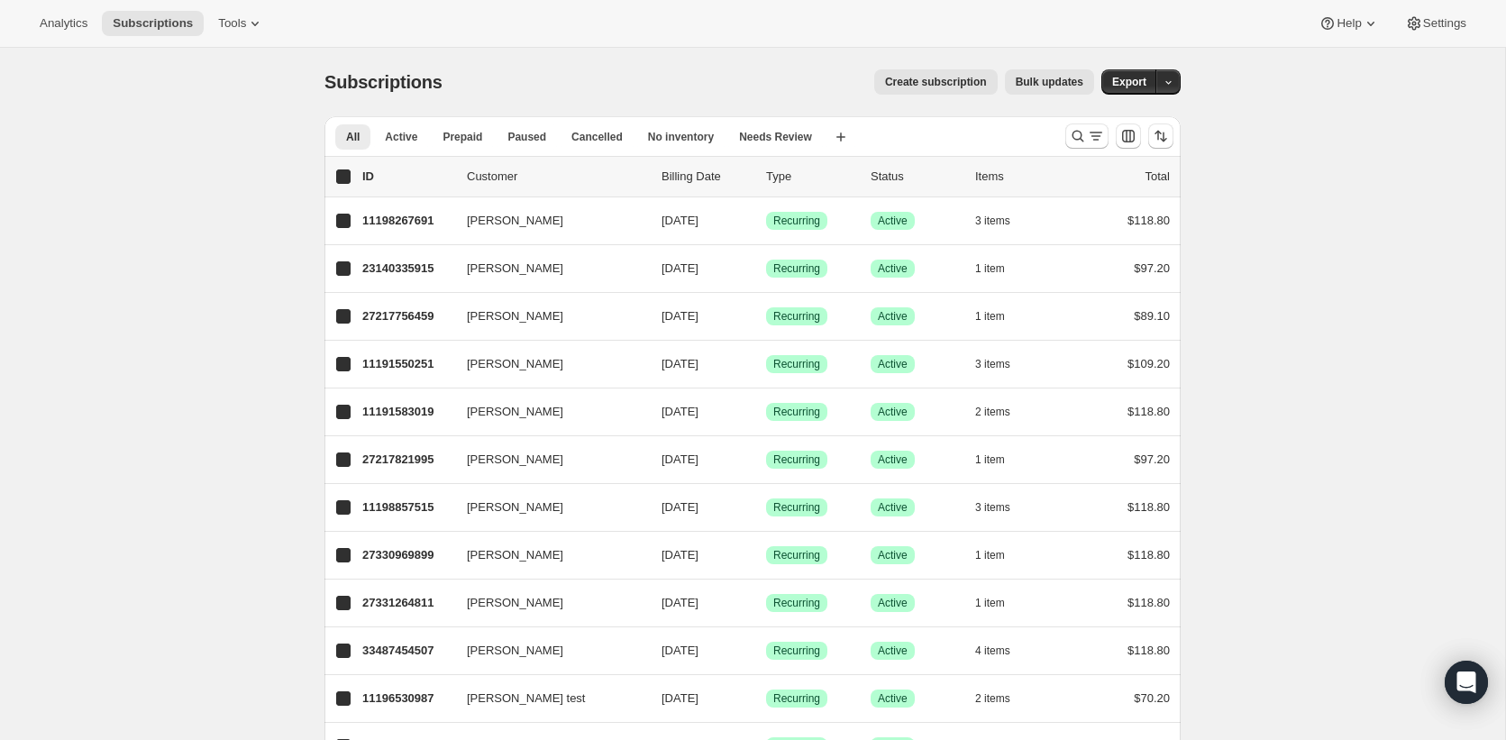
checkbox input "true"
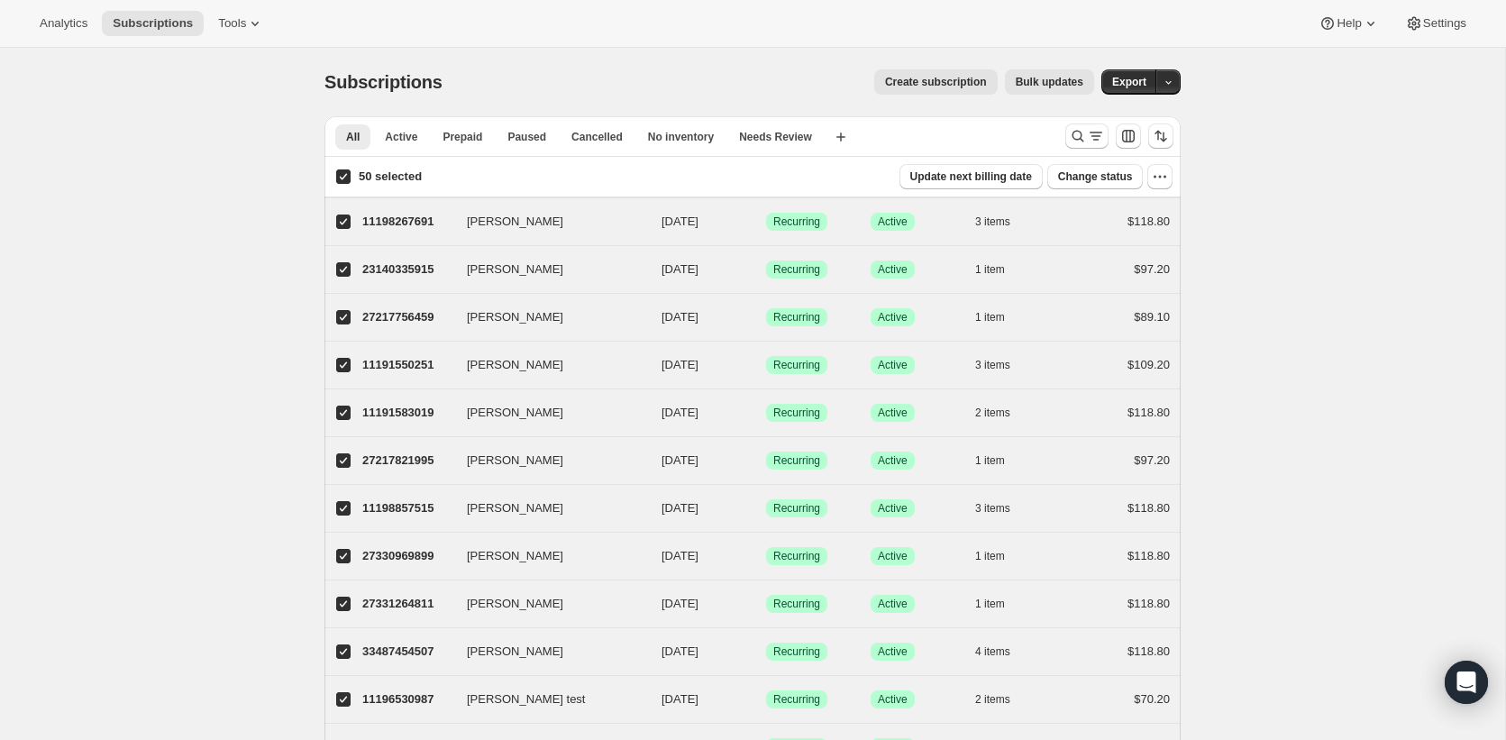
click at [342, 171] on input "50 selected" at bounding box center [343, 176] width 14 height 14
checkbox input "false"
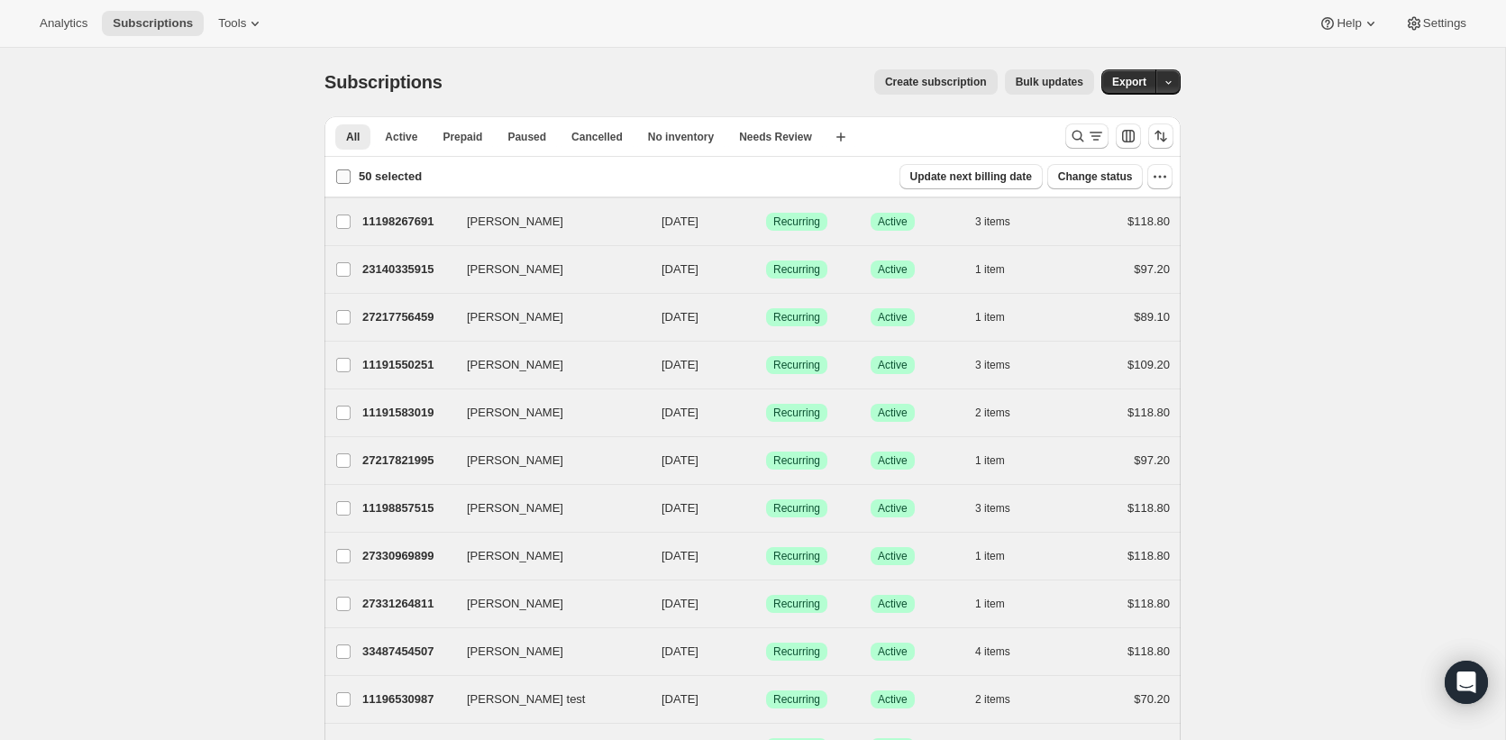
checkbox input "false"
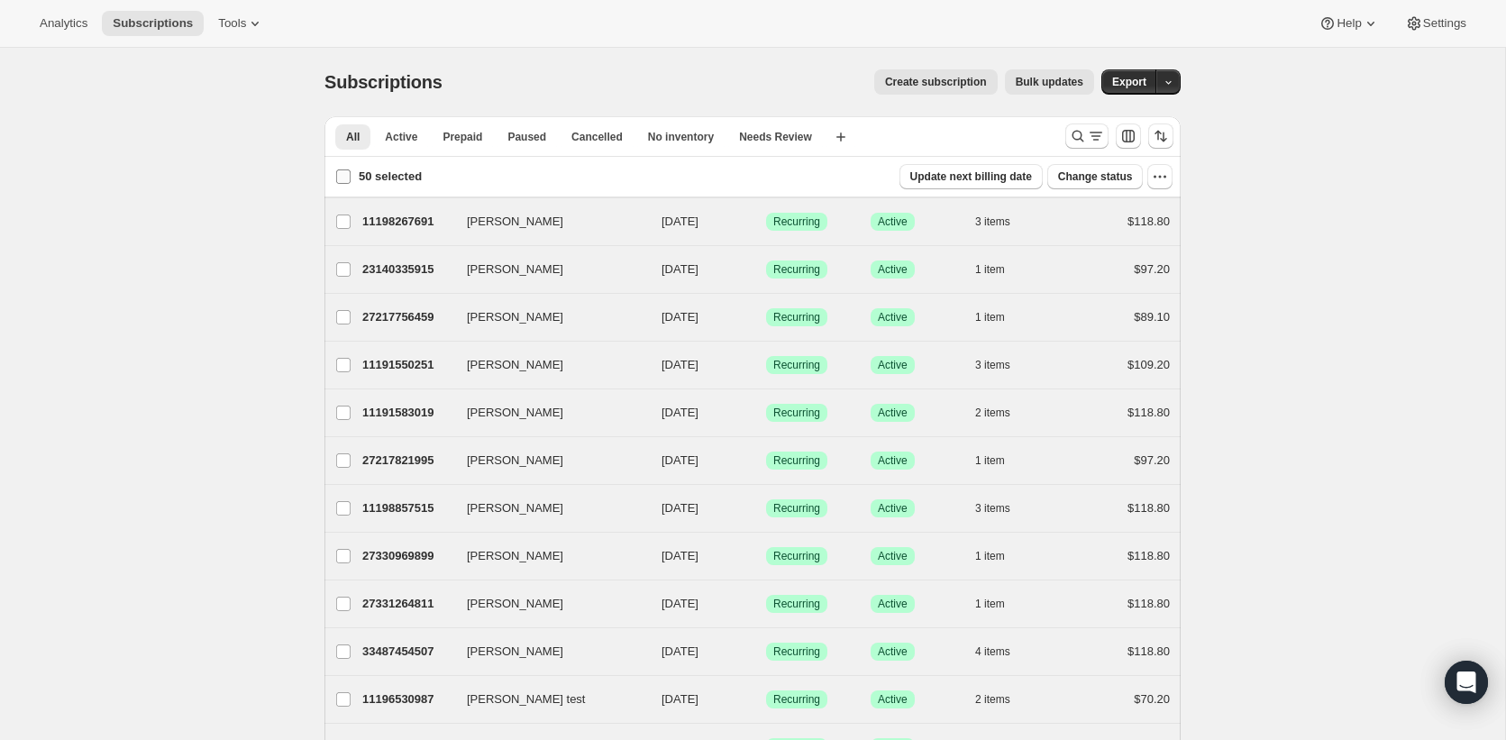
checkbox input "false"
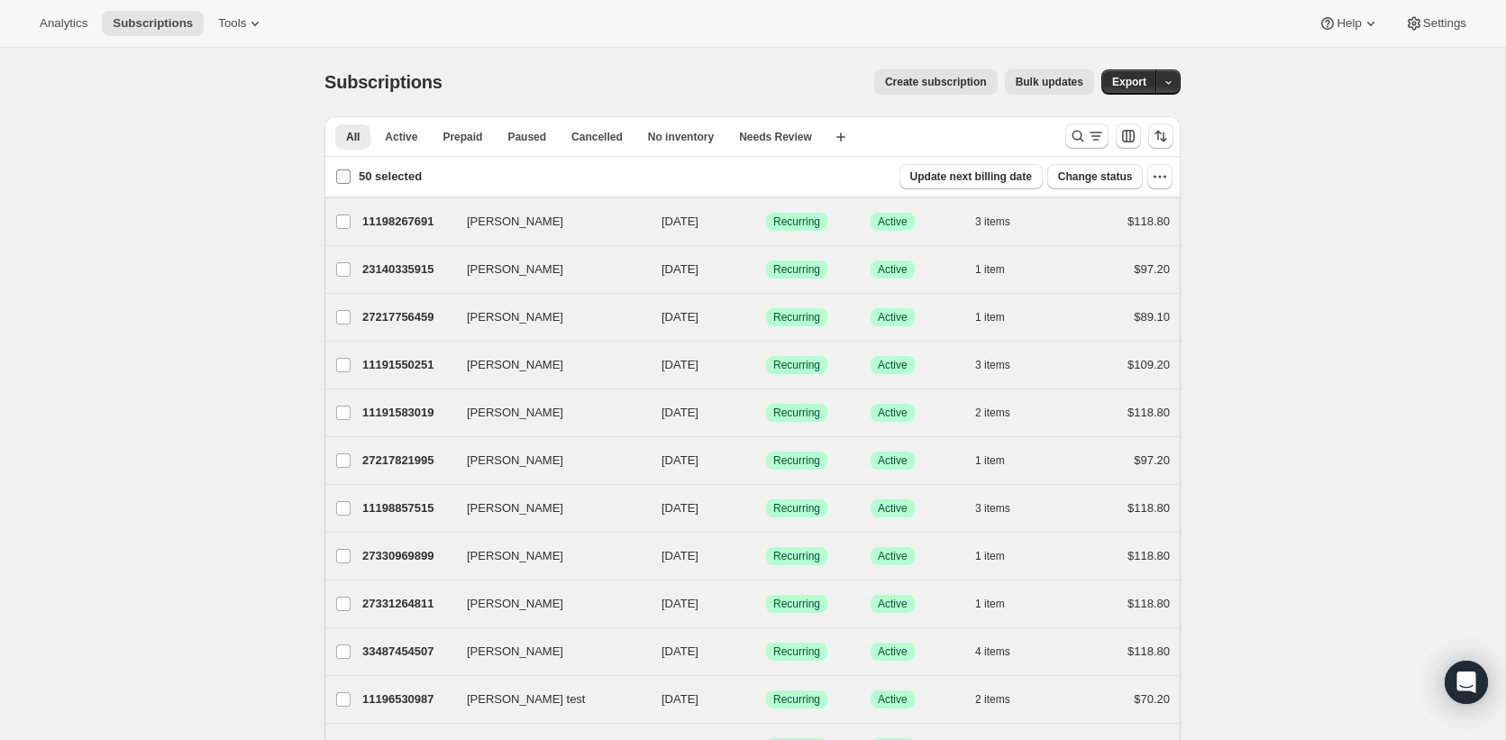
checkbox input "false"
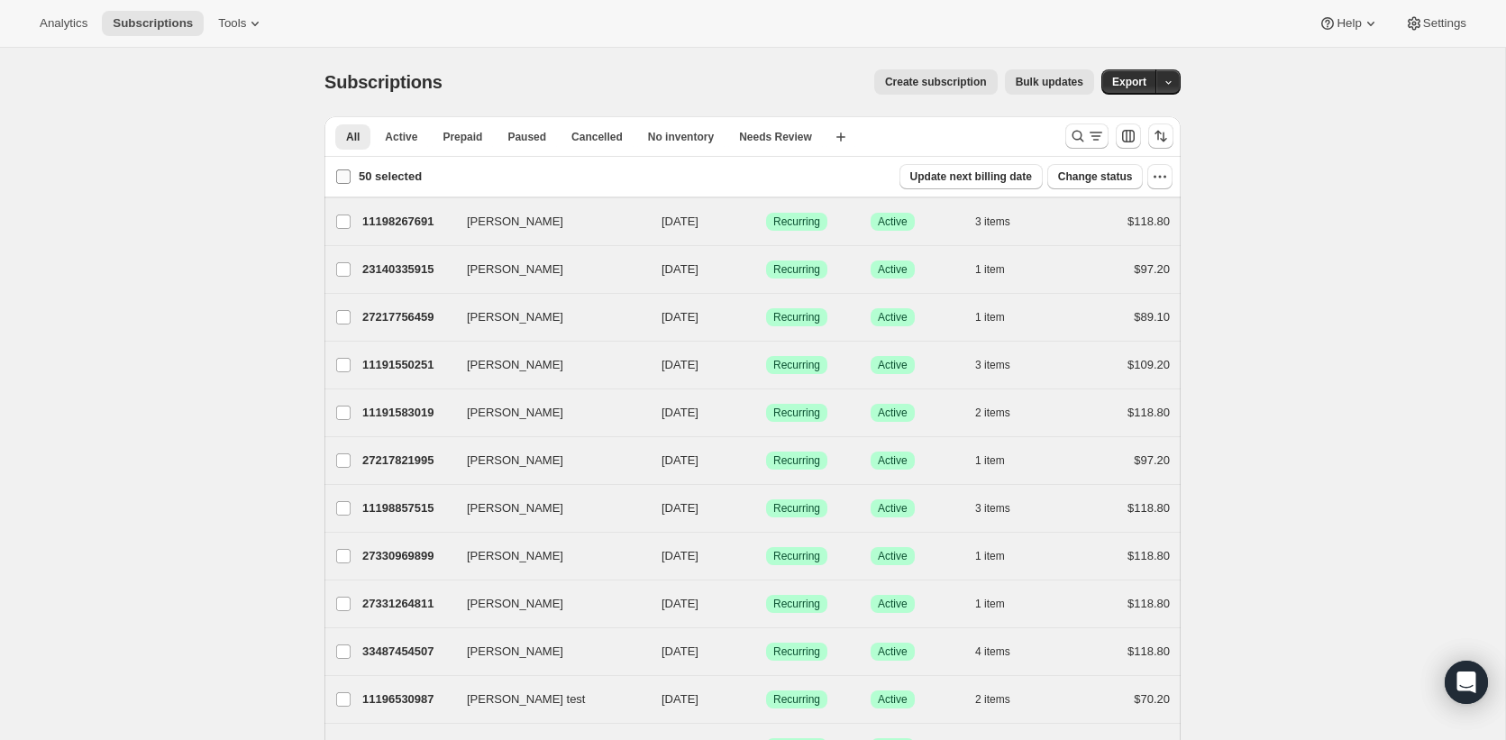
checkbox input "false"
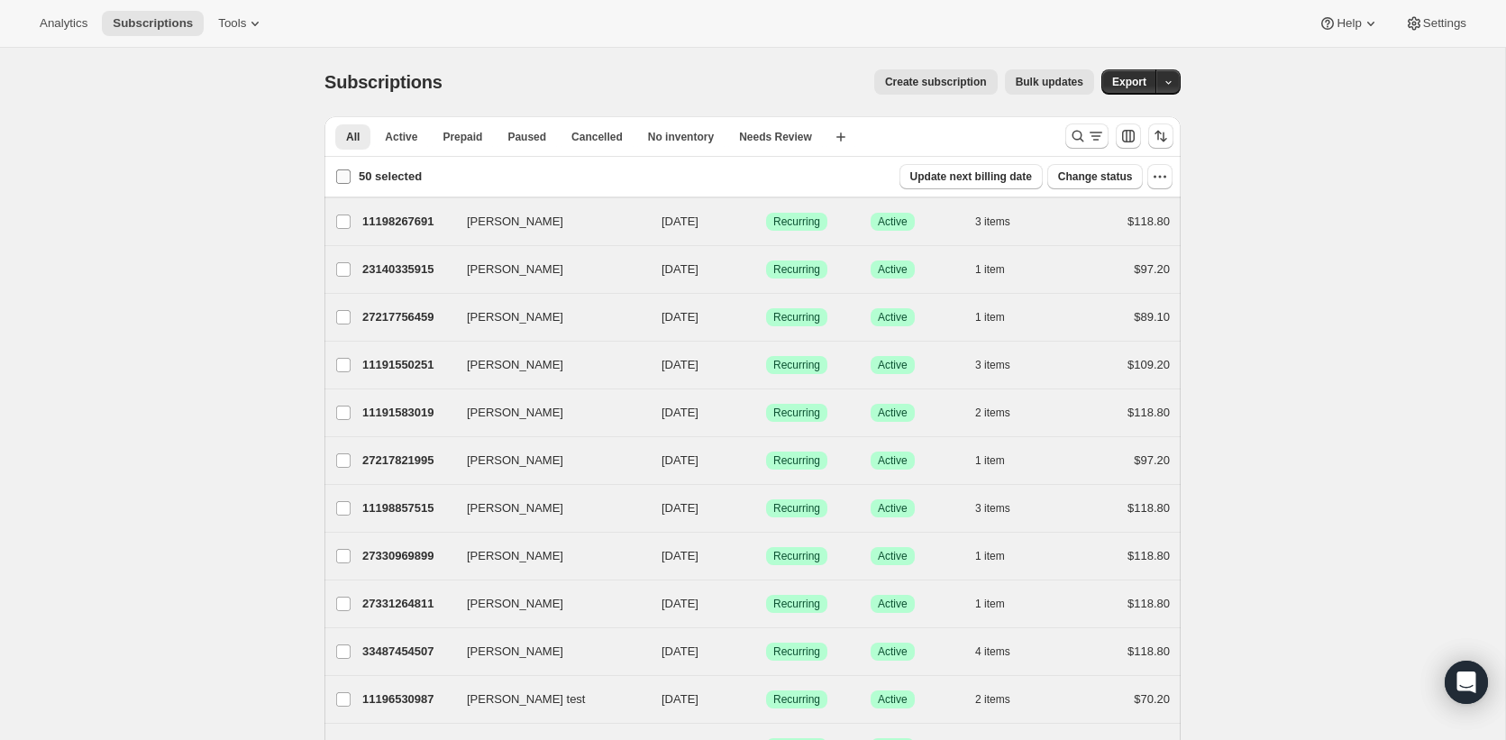
checkbox input "false"
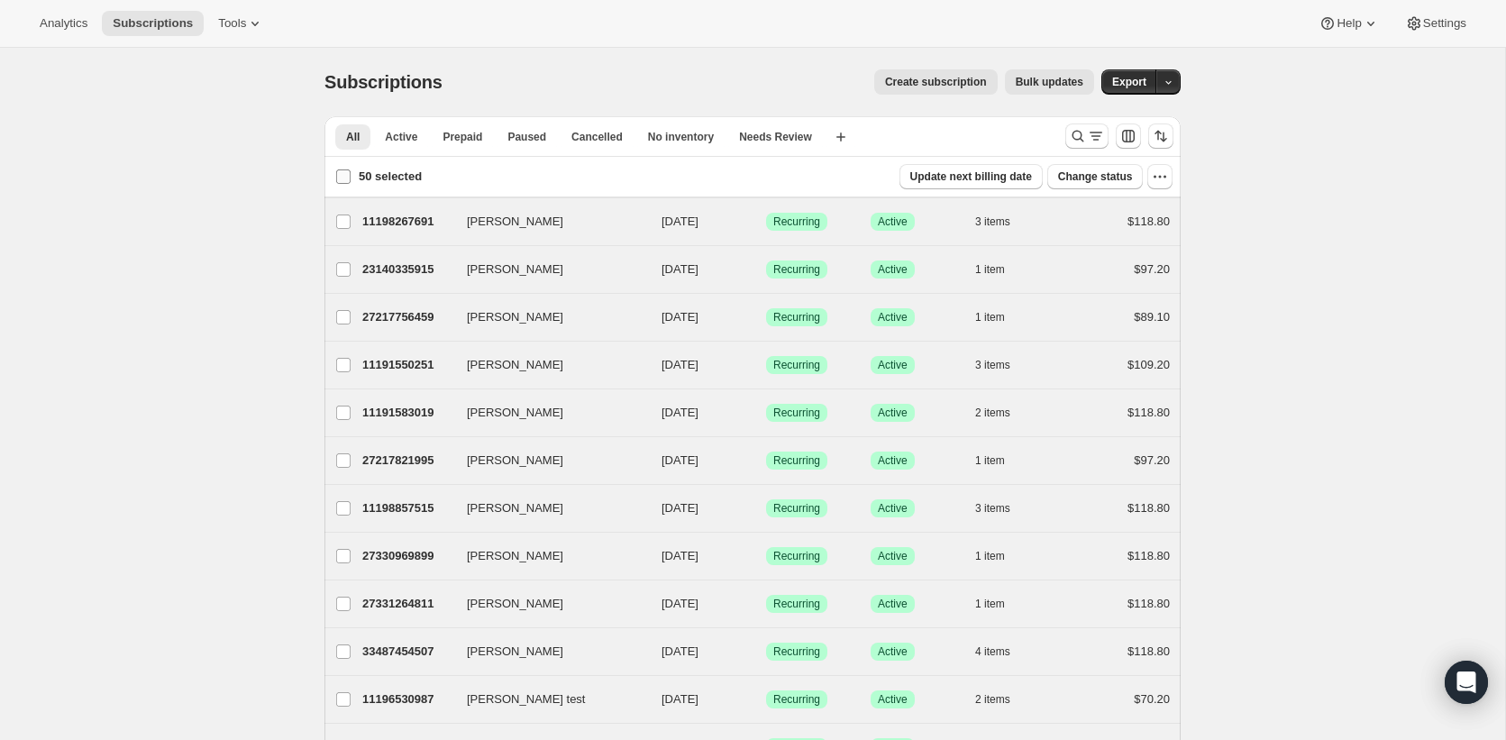
checkbox input "false"
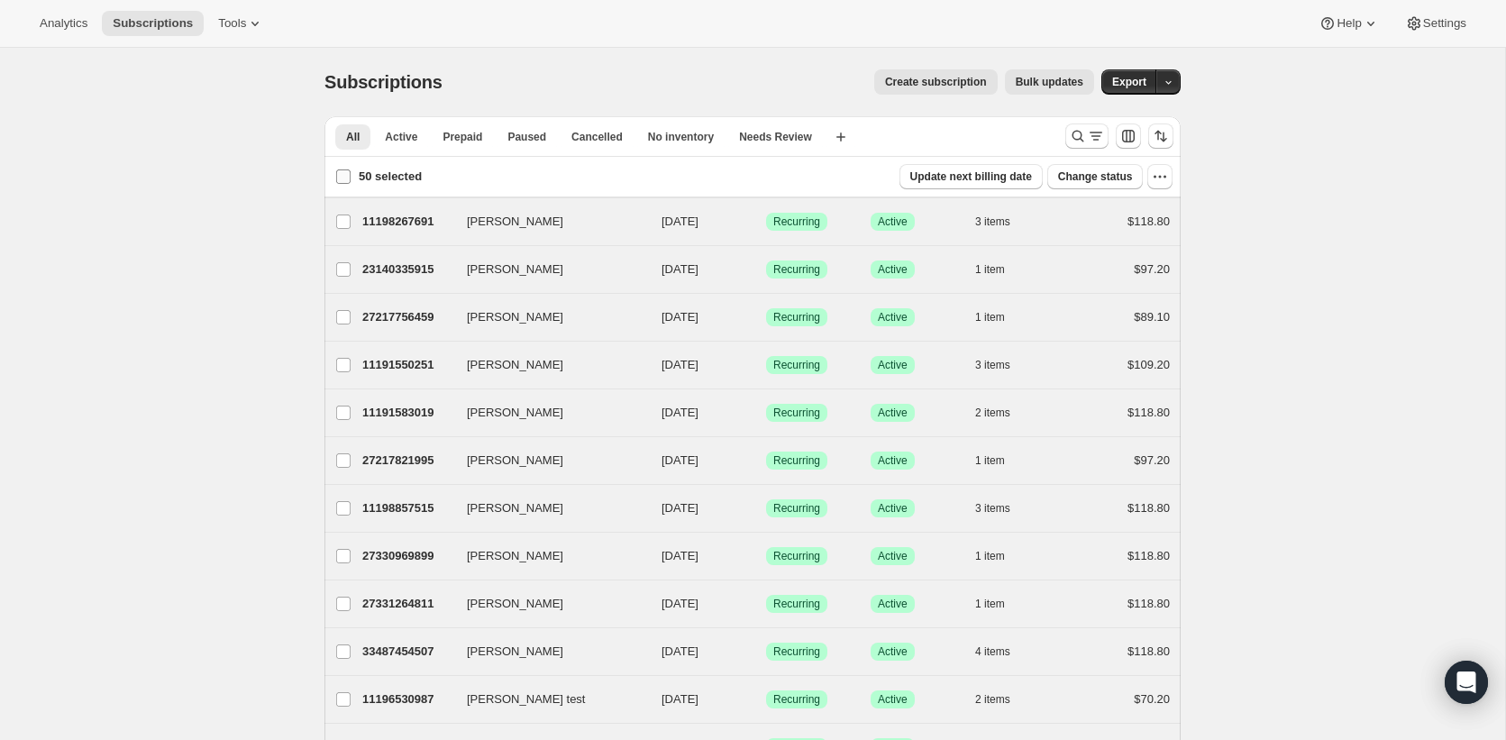
checkbox input "false"
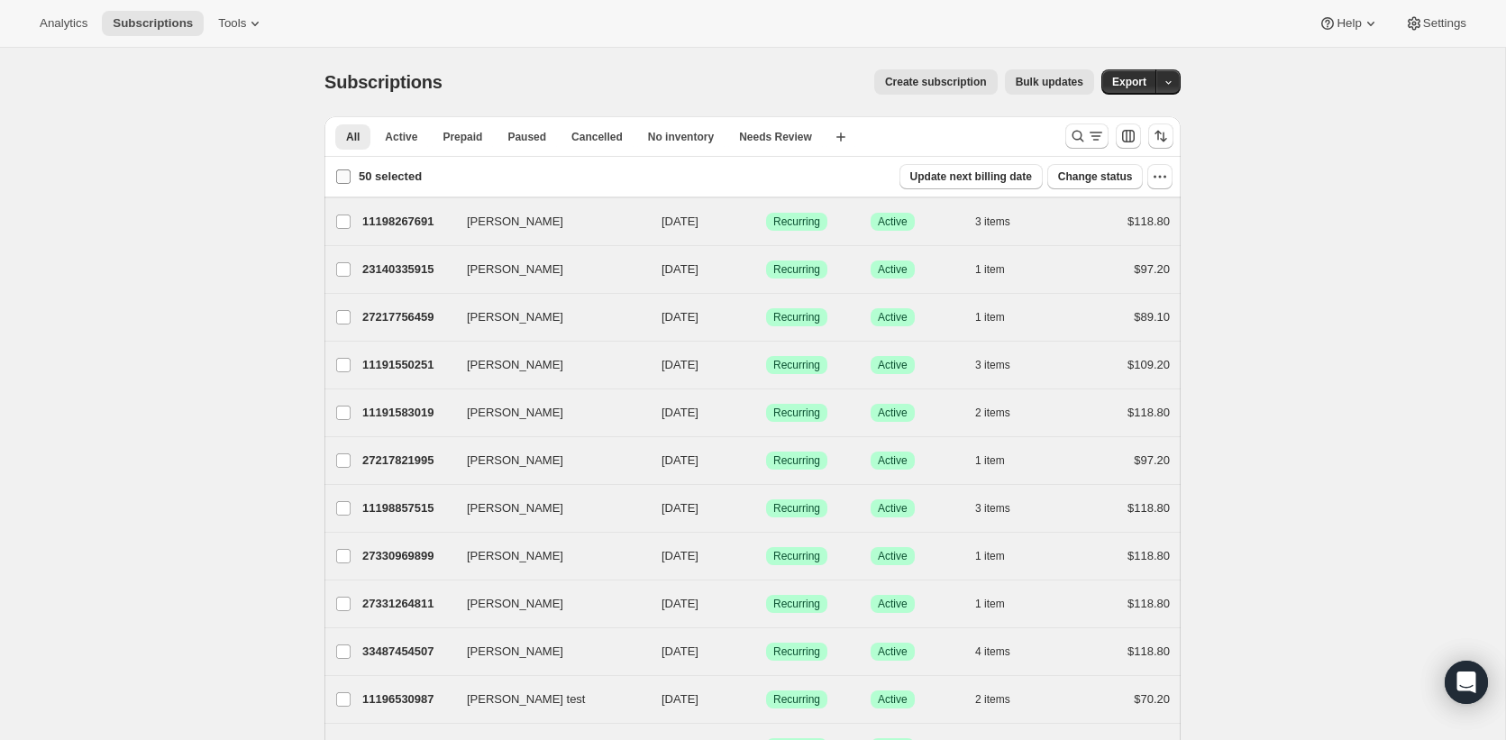
checkbox input "false"
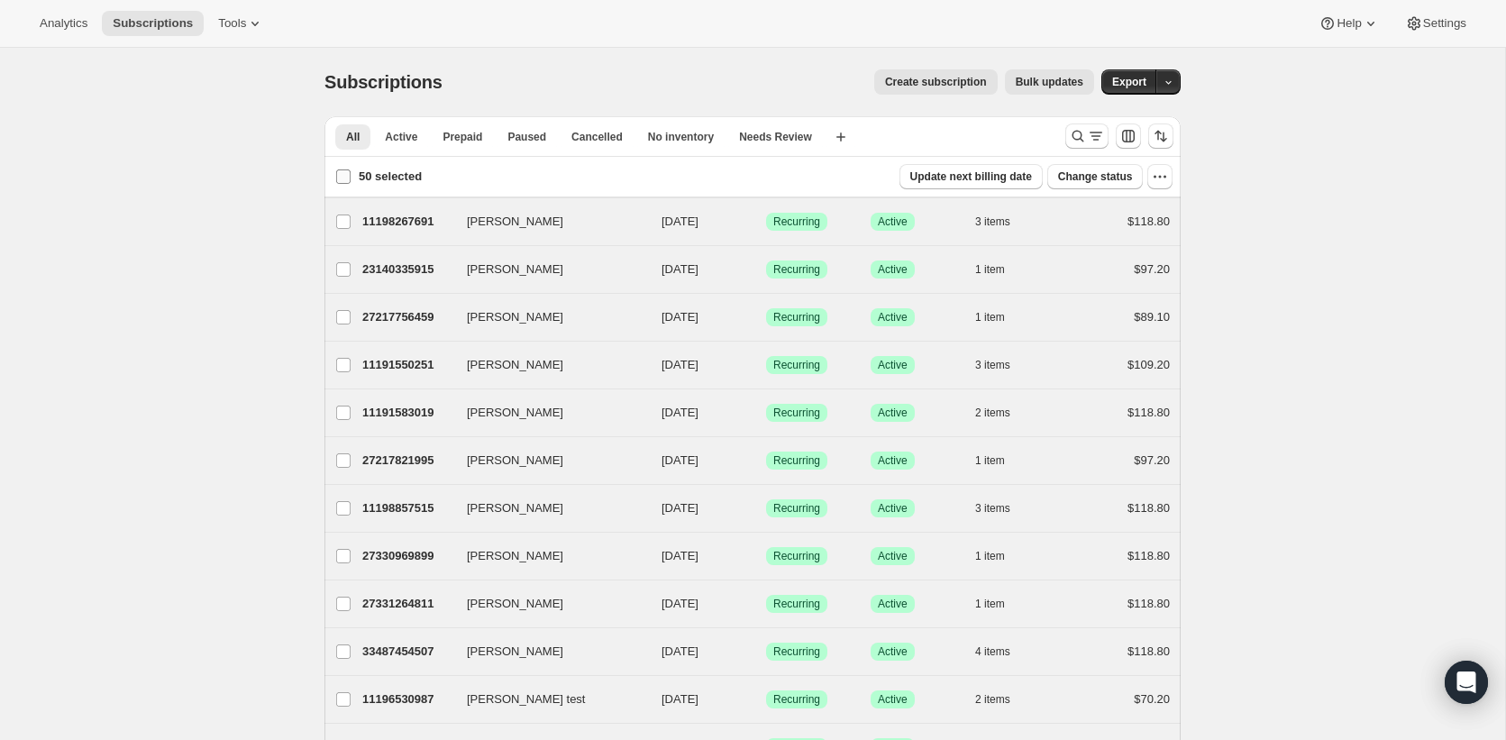
checkbox input "false"
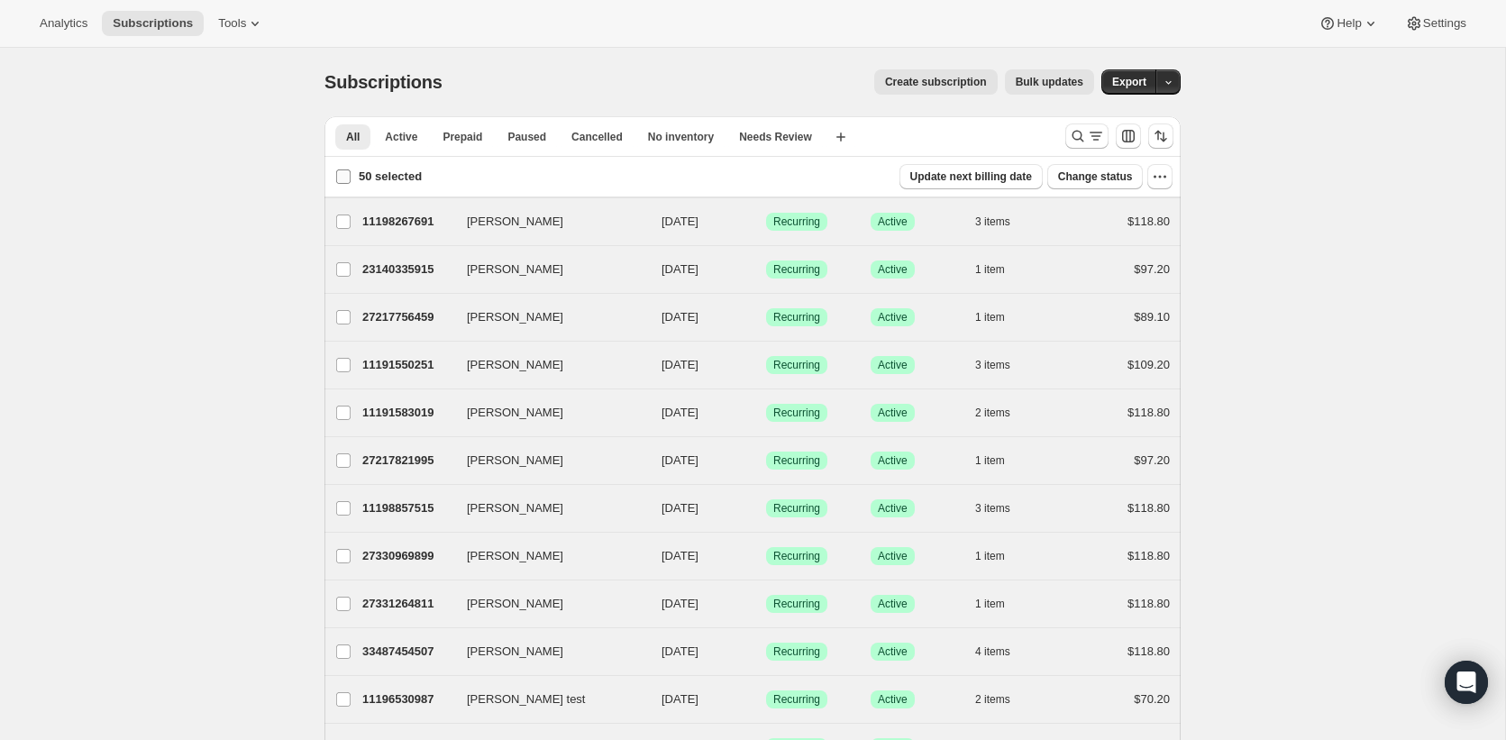
checkbox input "false"
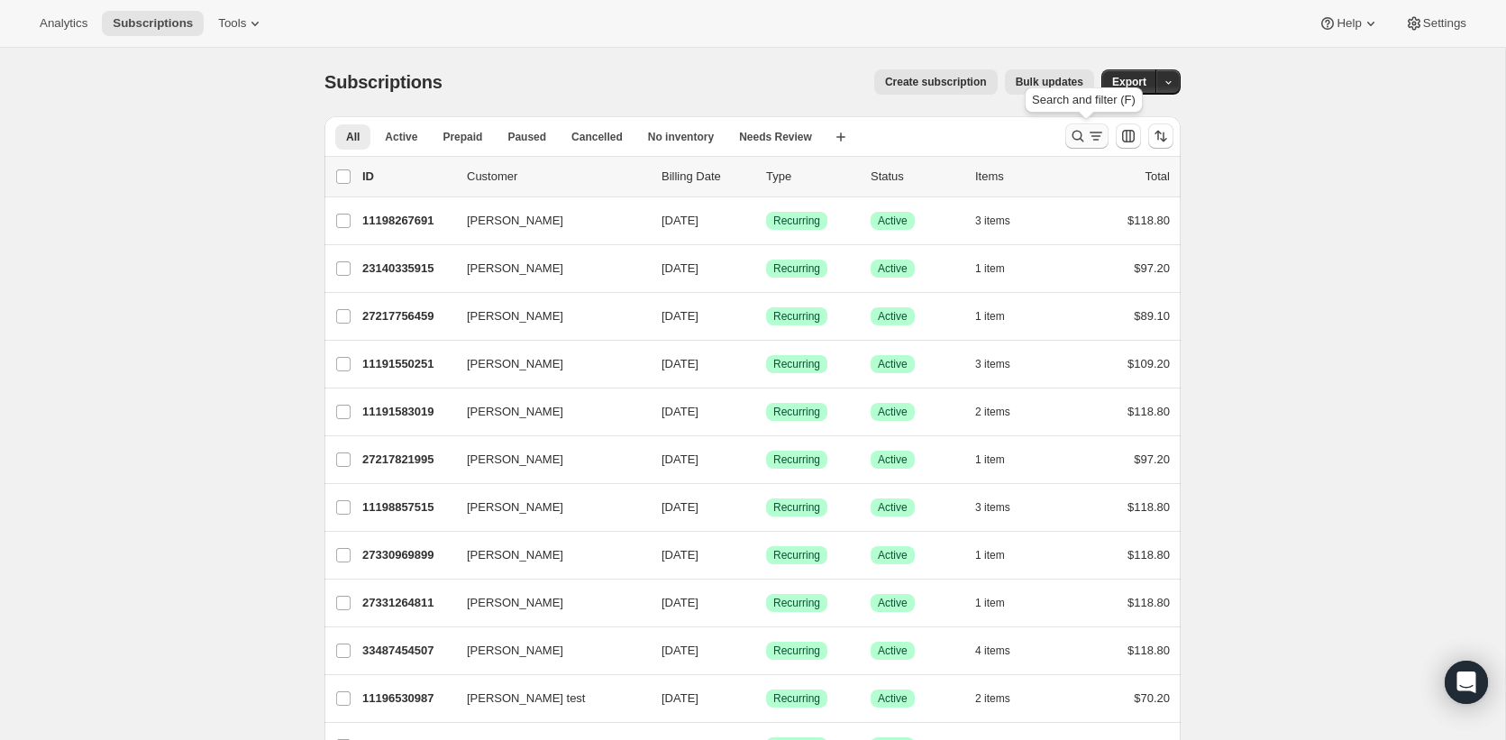
click at [1080, 136] on icon "Search and filter results" at bounding box center [1078, 136] width 18 height 18
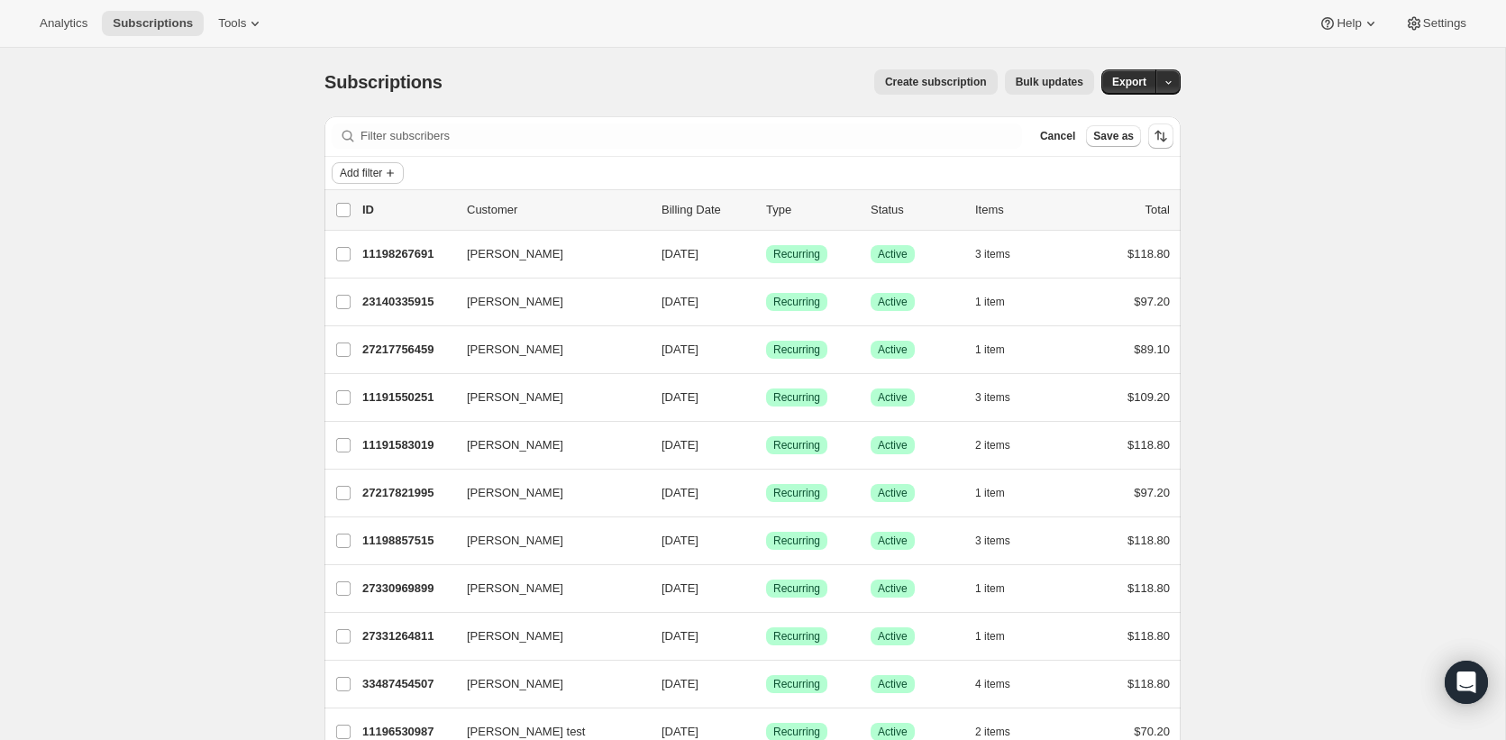
click at [355, 169] on span "Add filter" at bounding box center [361, 173] width 42 height 14
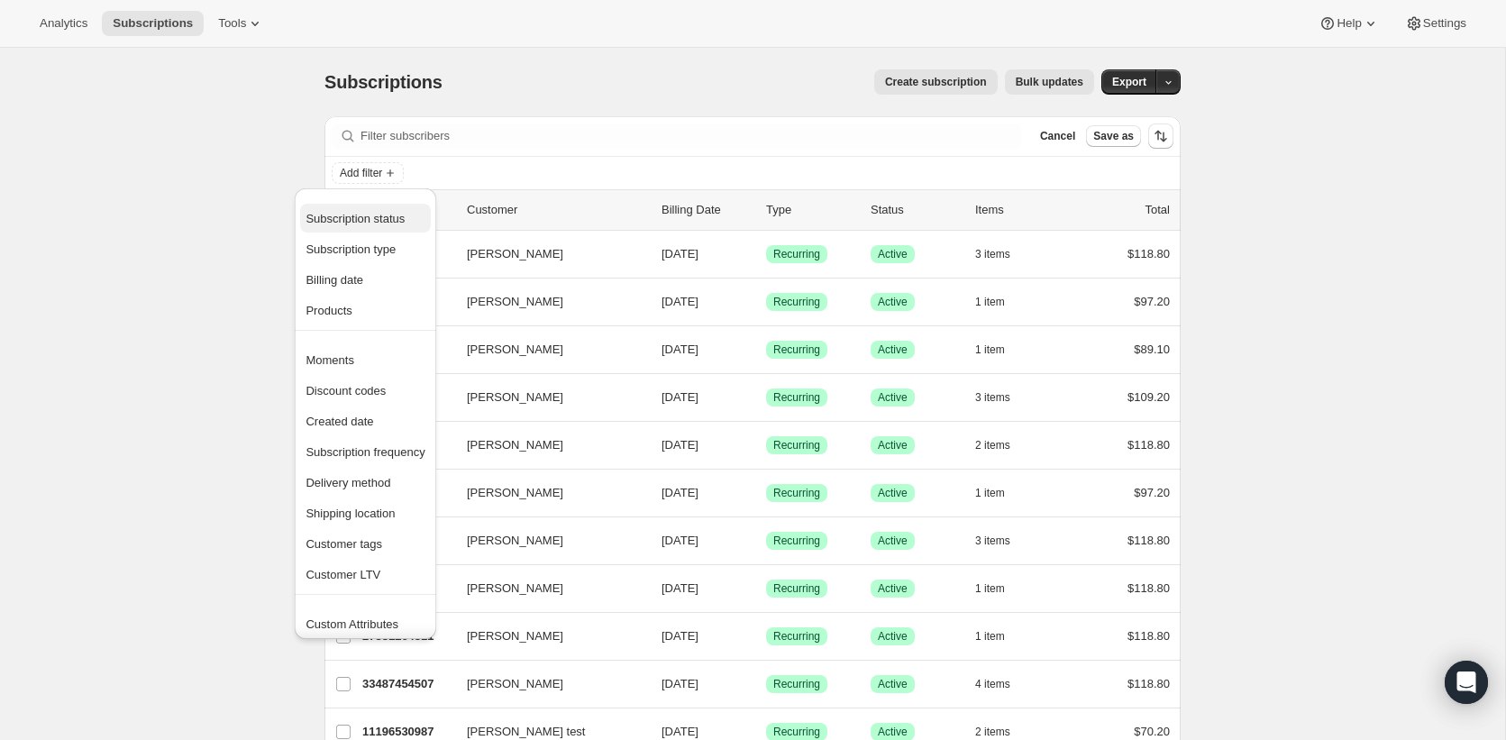
click at [405, 226] on span "Subscription status" at bounding box center [365, 219] width 119 height 18
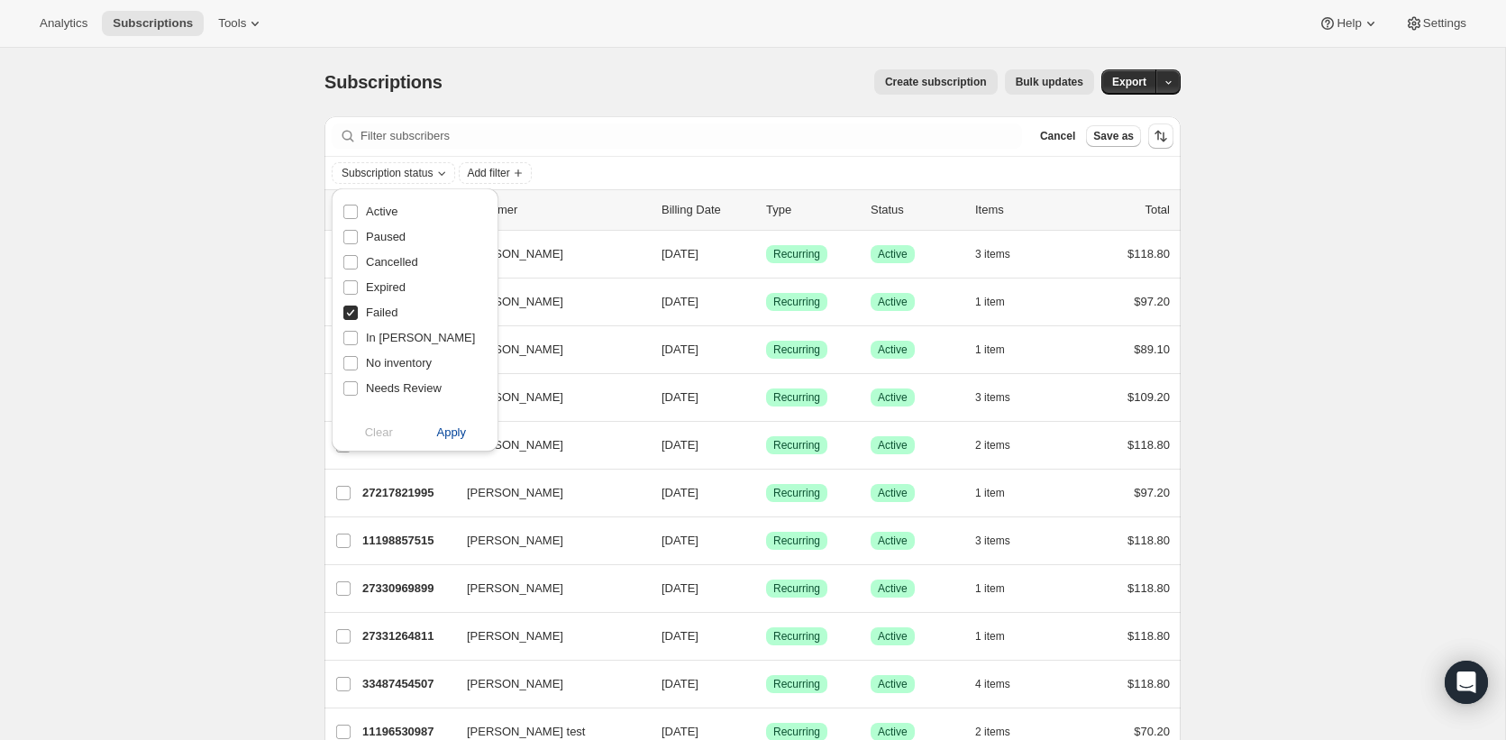
click at [452, 436] on span "Apply" at bounding box center [451, 433] width 30 height 18
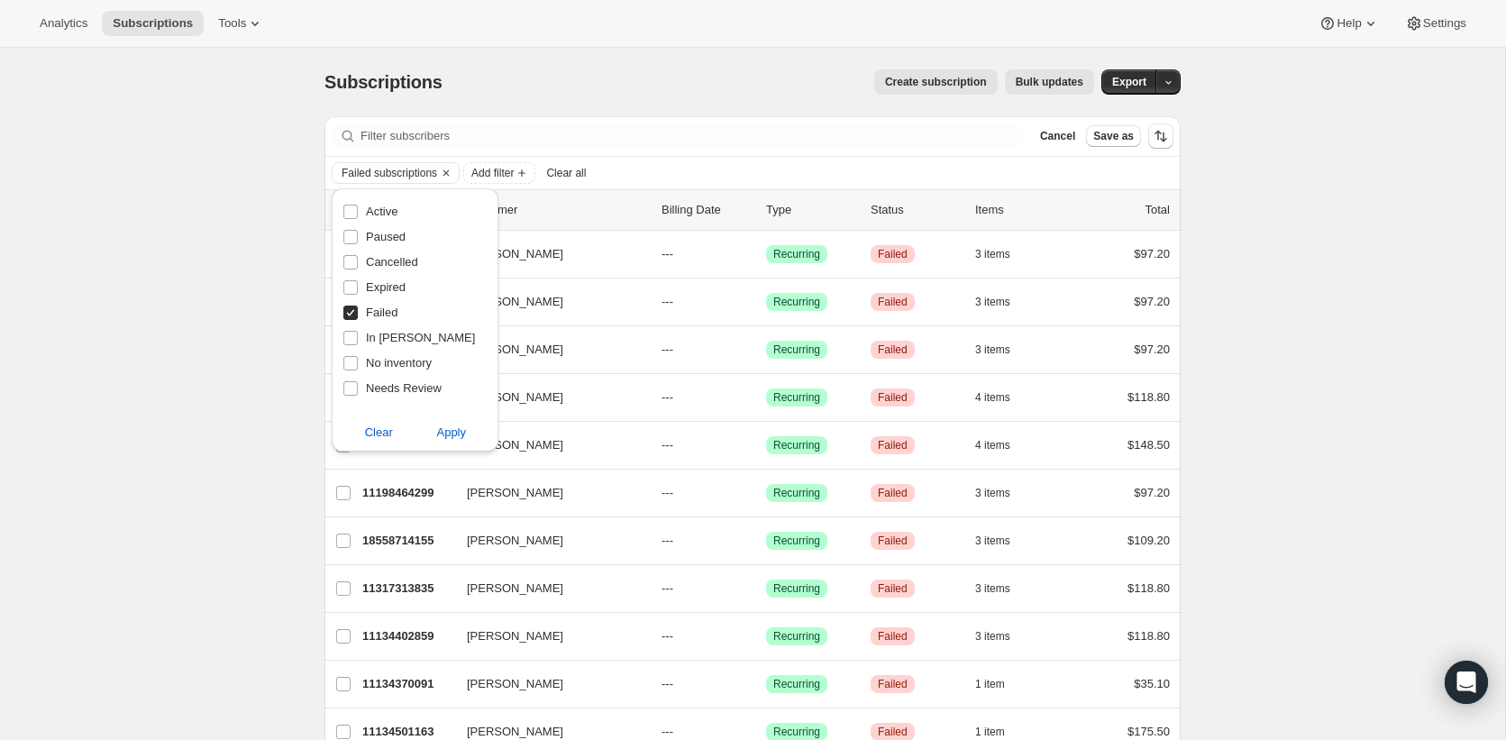
click at [1284, 264] on div "Subscriptions. This page is ready Subscriptions Create subscription Bulk update…" at bounding box center [752, 571] width 1505 height 1047
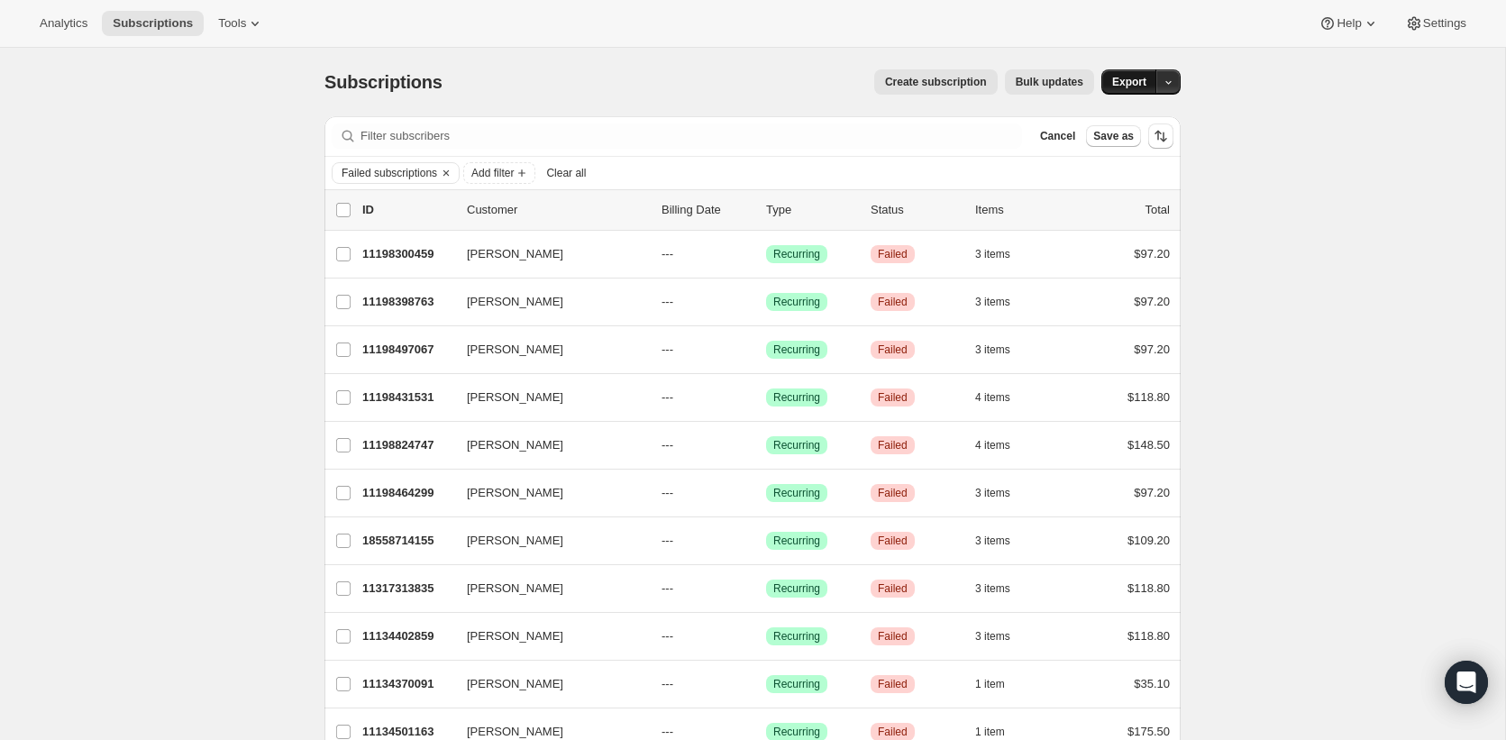
click at [1118, 76] on span "Export" at bounding box center [1129, 82] width 34 height 14
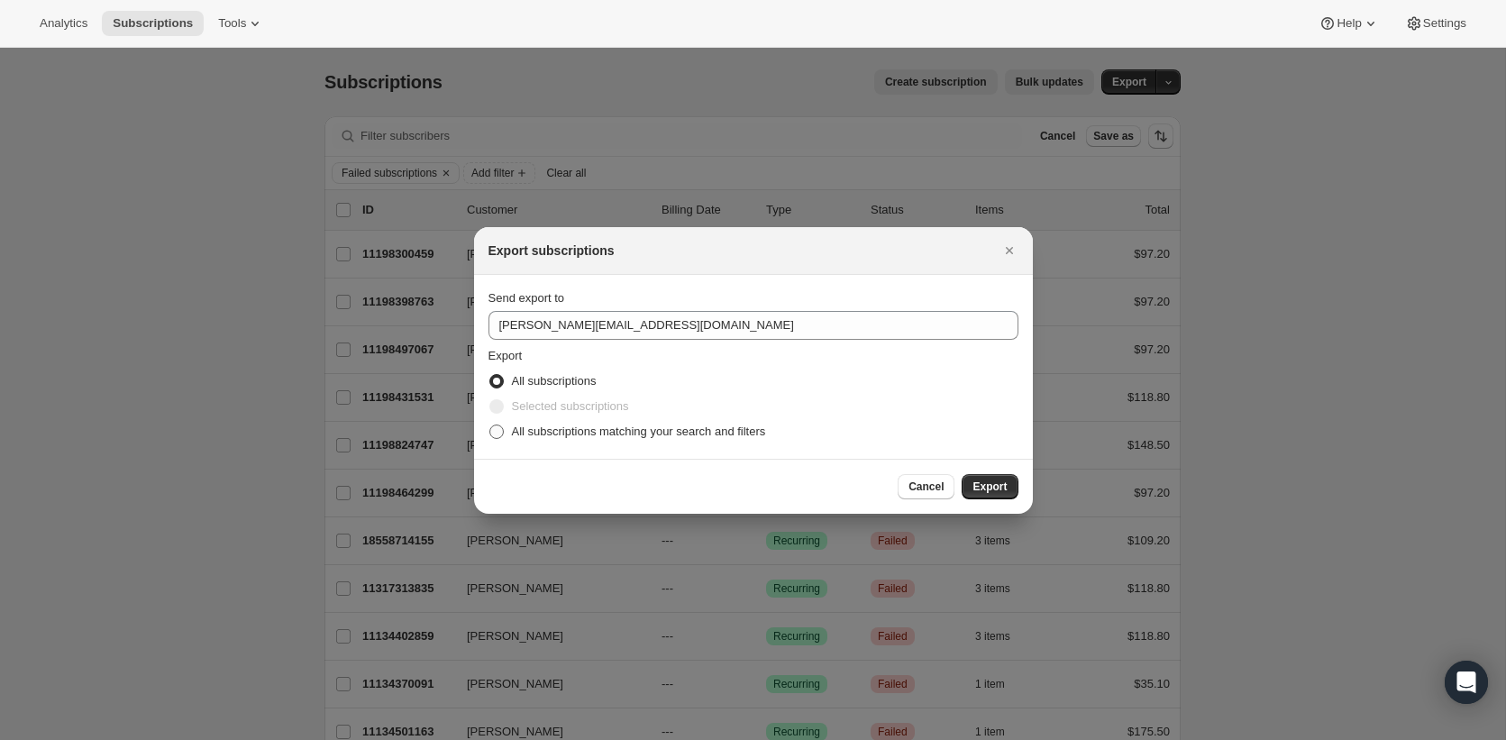
click at [566, 437] on span "All subscriptions matching your search and filters" at bounding box center [639, 431] width 254 height 14
click at [490, 425] on input "All subscriptions matching your search and filters" at bounding box center [489, 424] width 1 height 1
radio input "true"
click at [994, 482] on span "Export" at bounding box center [989, 486] width 34 height 14
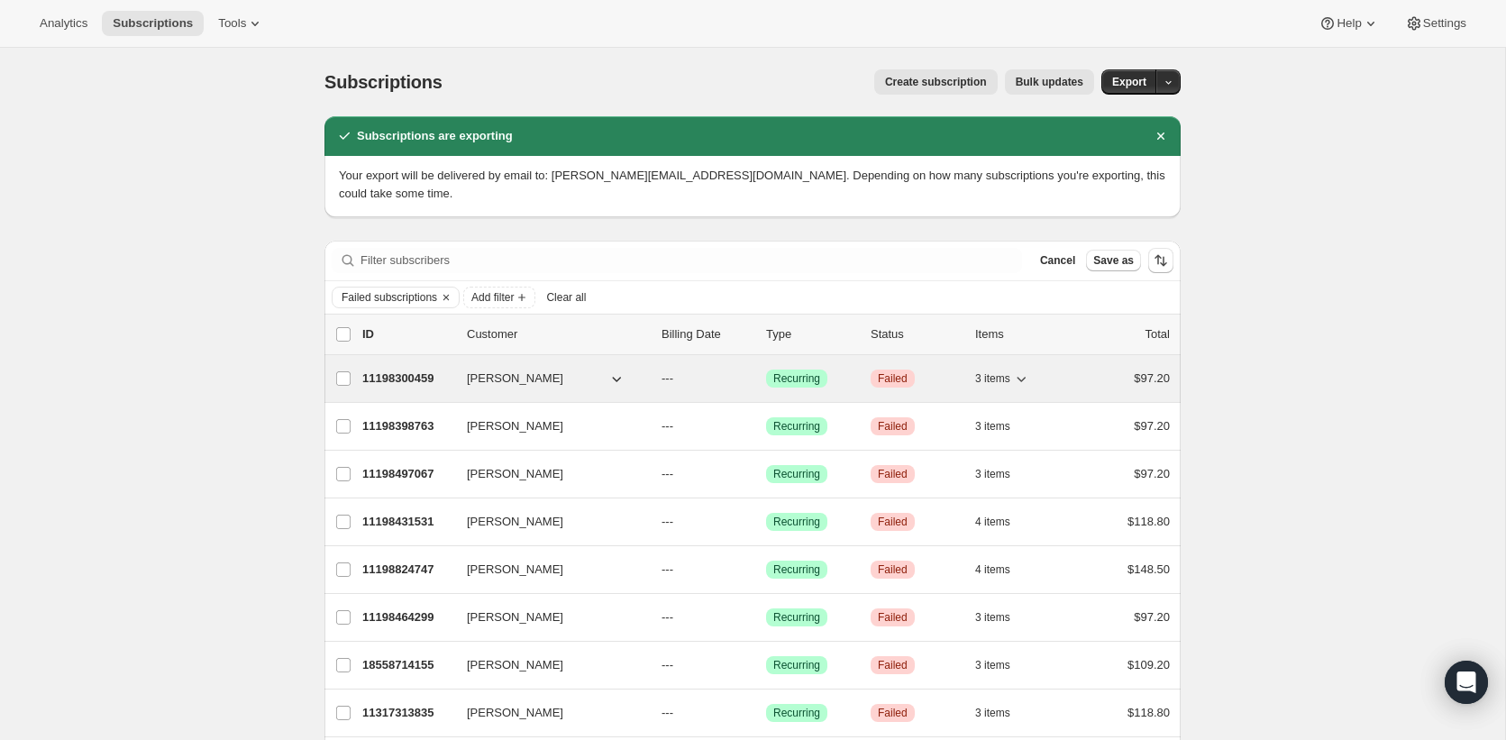
click at [391, 366] on div "11198300459 david barberich --- Success Recurring Critical Failed 3 items $97.20" at bounding box center [765, 378] width 807 height 25
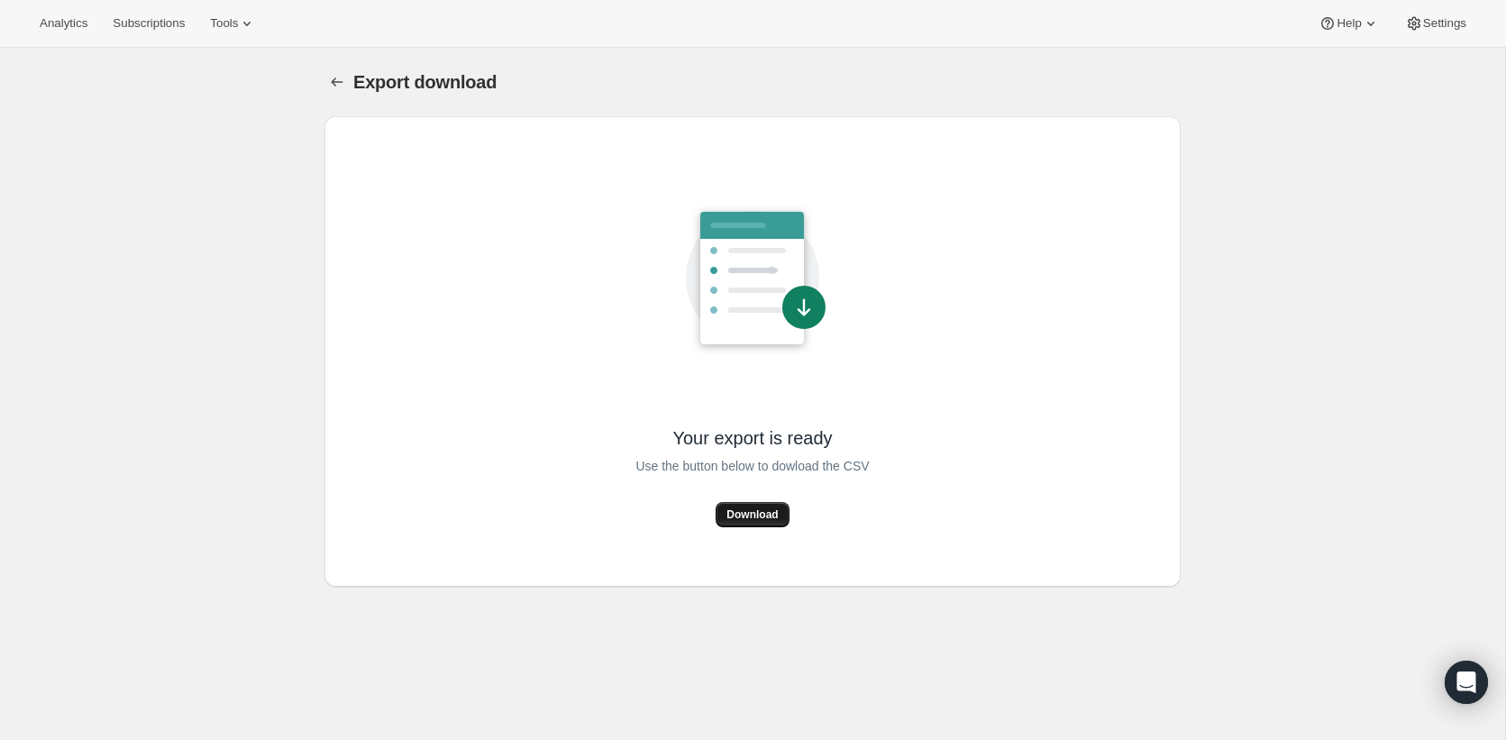
click at [751, 518] on span "Download" at bounding box center [751, 514] width 51 height 14
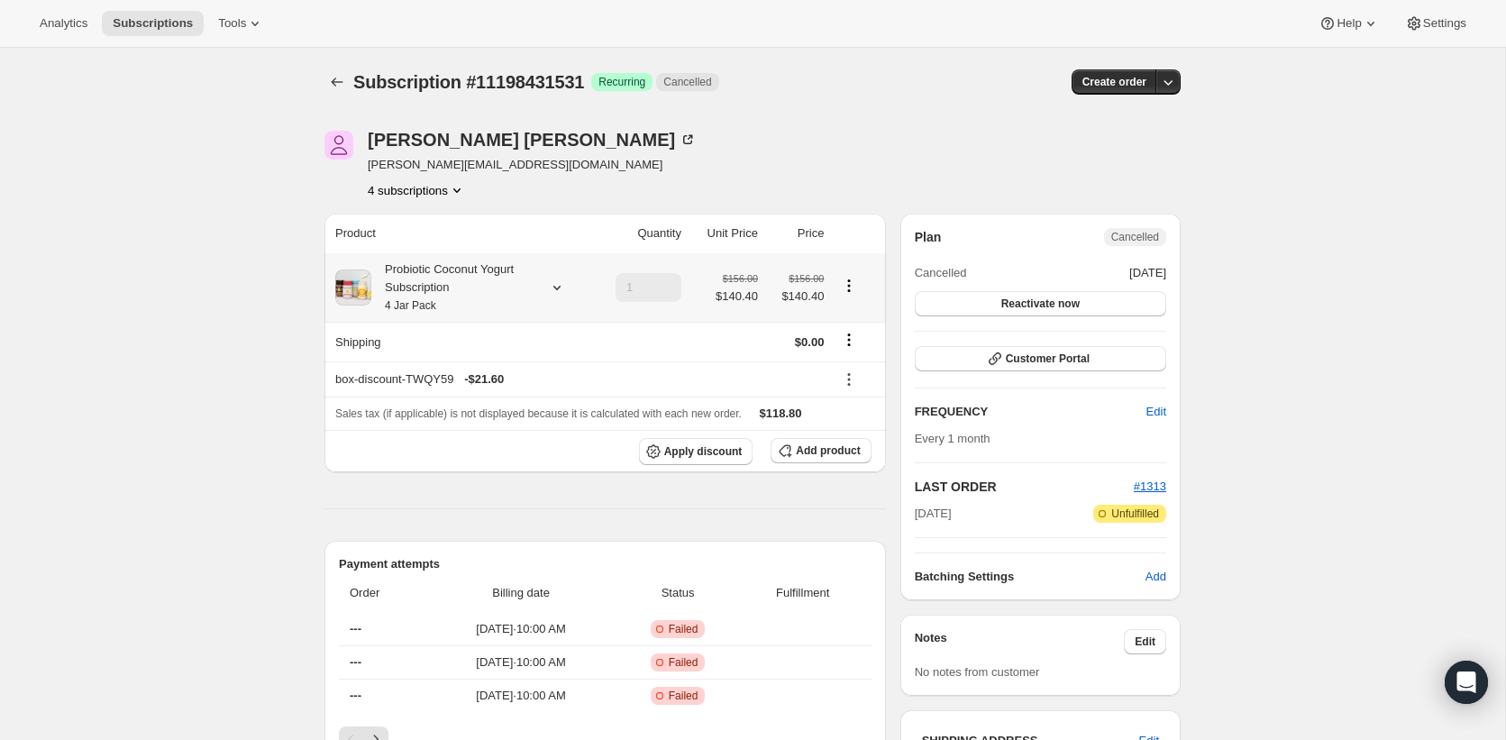
click at [437, 274] on div "Probiotic Coconut Yogurt Subscription 4 Jar Pack" at bounding box center [452, 287] width 162 height 54
click at [342, 81] on icon "Subscriptions" at bounding box center [337, 82] width 18 height 18
